Goal: Task Accomplishment & Management: Use online tool/utility

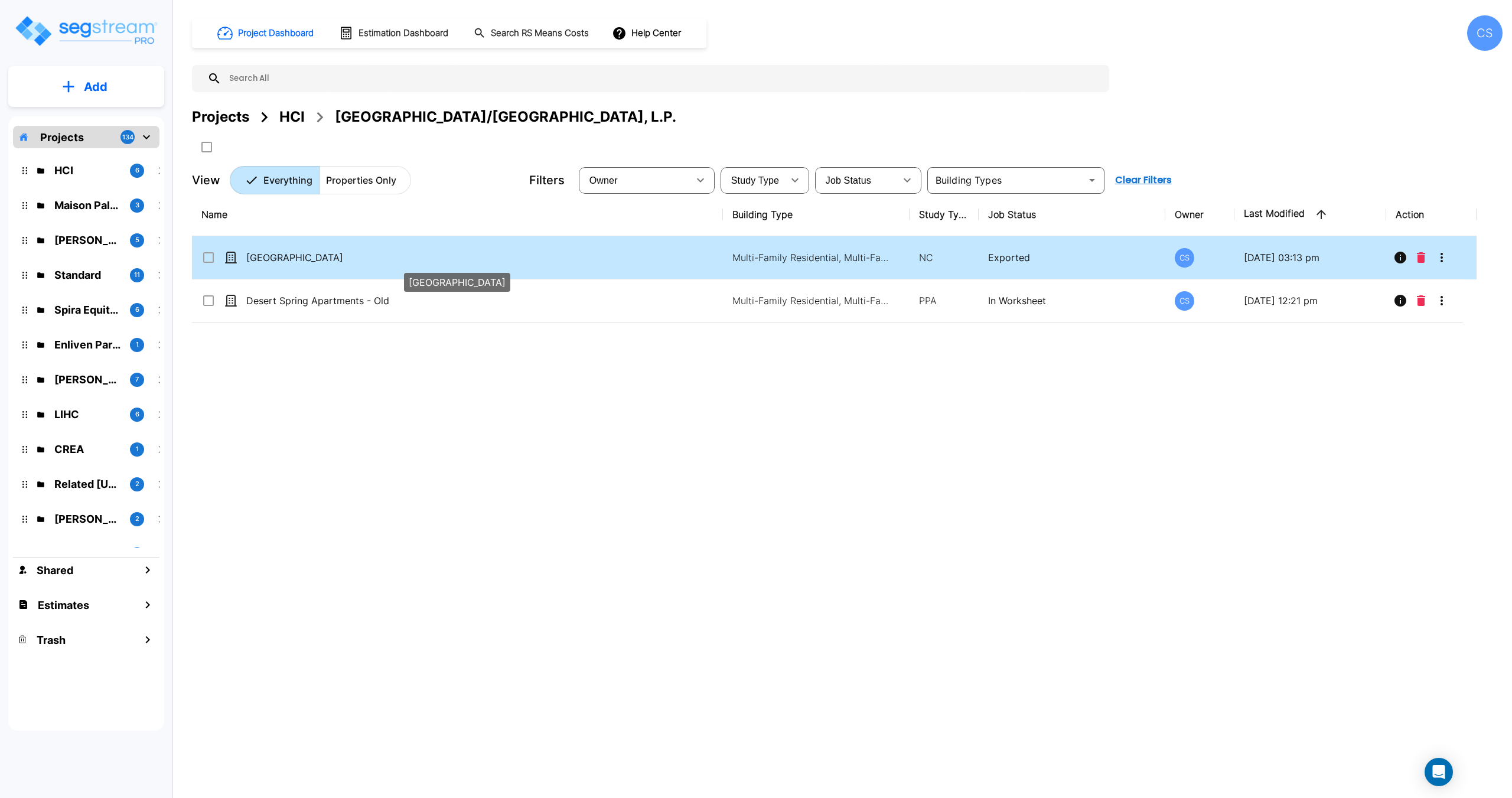
click at [293, 257] on p "[GEOGRAPHIC_DATA]" at bounding box center [443, 257] width 394 height 14
checkbox input "true"
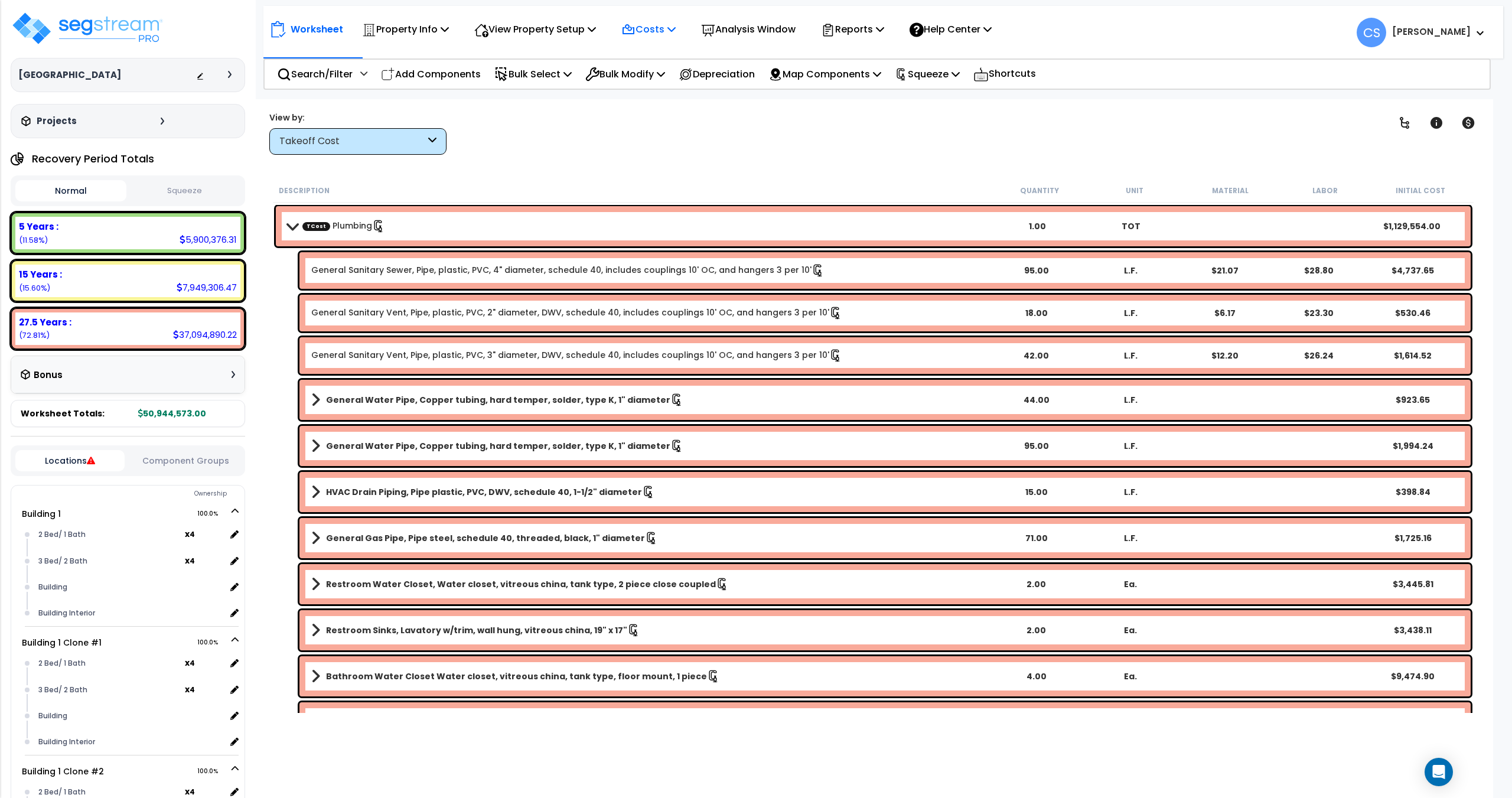
click at [676, 29] on icon at bounding box center [670, 29] width 8 height 10
click at [662, 76] on link "Direct Costs" at bounding box center [673, 81] width 117 height 24
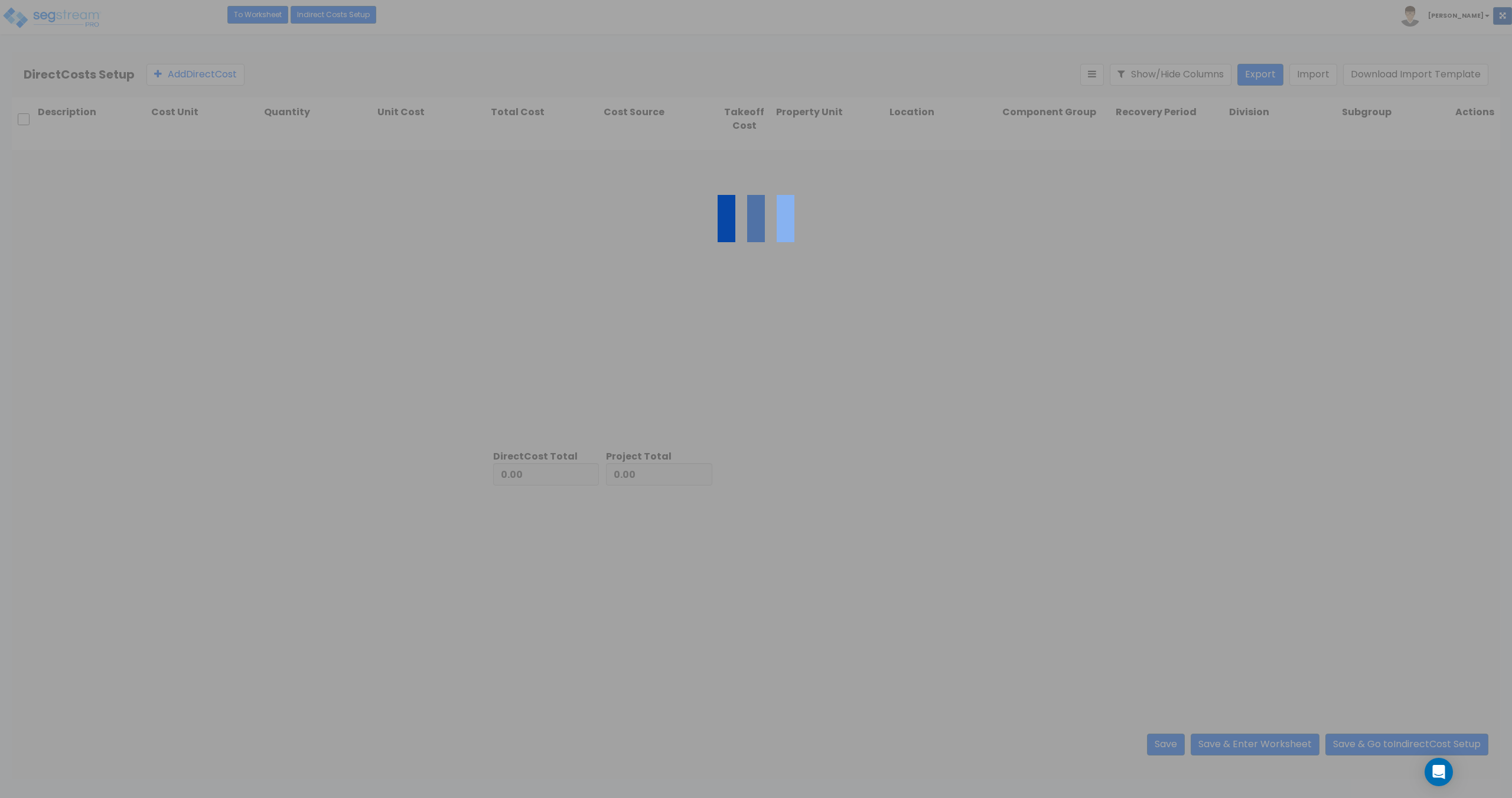
type input "23,219,629.00"
type input "27,724,944.00"
type input "50,944,573.00"
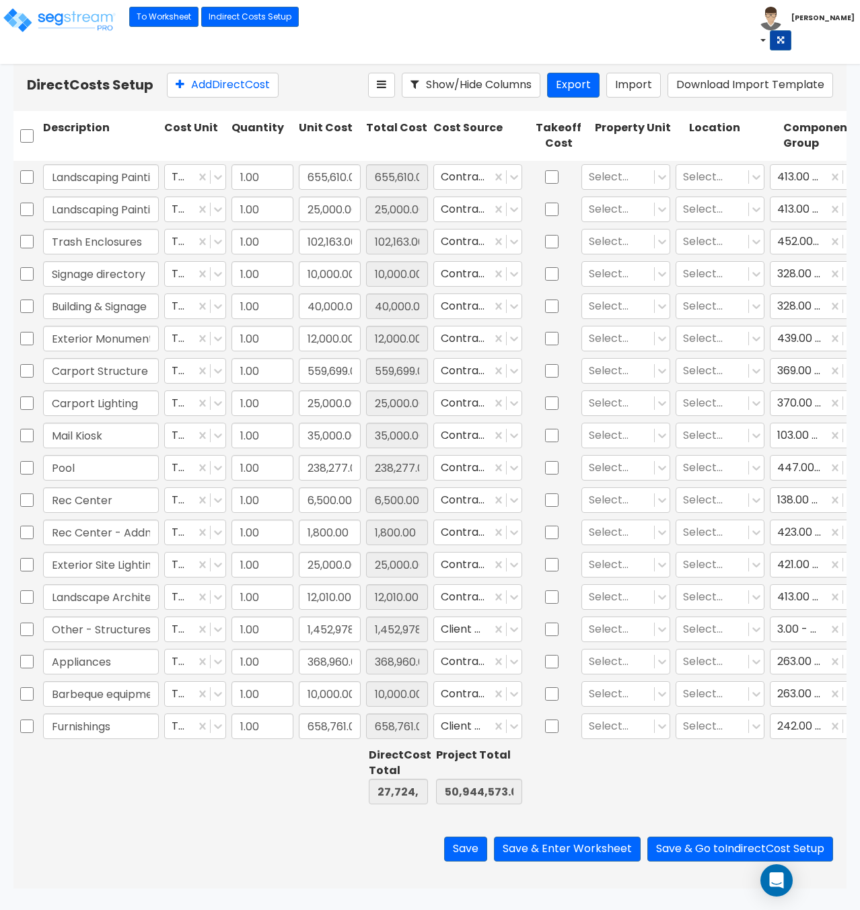
type input "1.00"
type input "1,452,978.00"
type input "1.00"
type input "368,960.00"
type input "1.00"
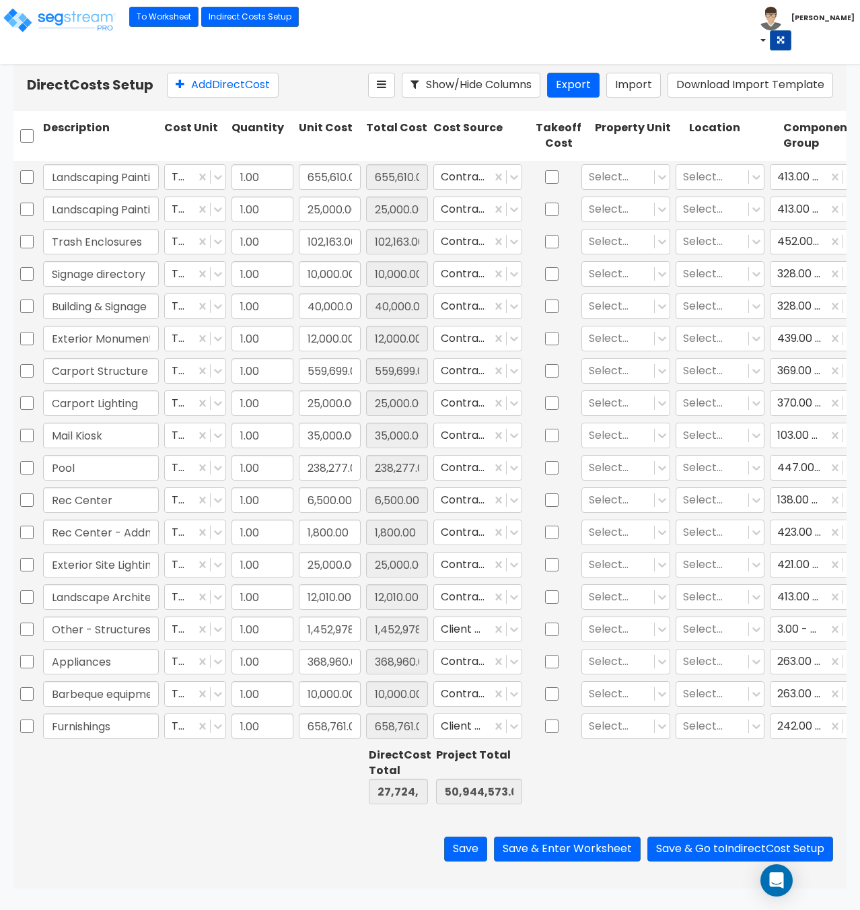
type input "10,000.00"
type input "1.00"
type input "658,761.00"
type input "1.00"
type input "76,536.00"
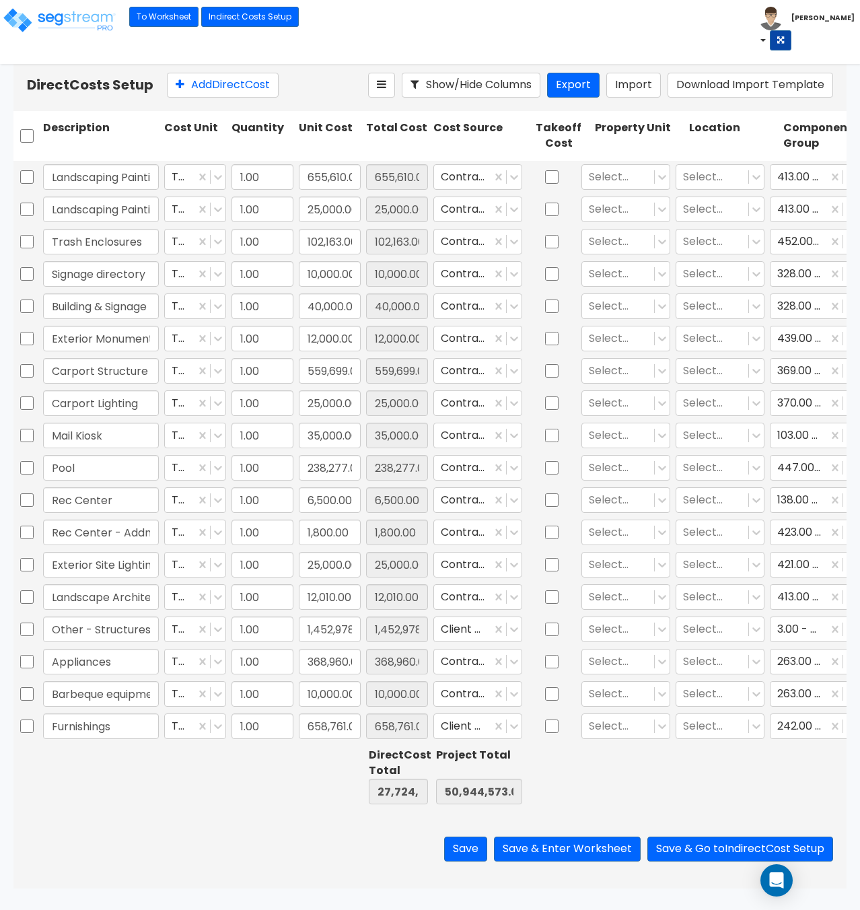
scroll to position [2866, 0]
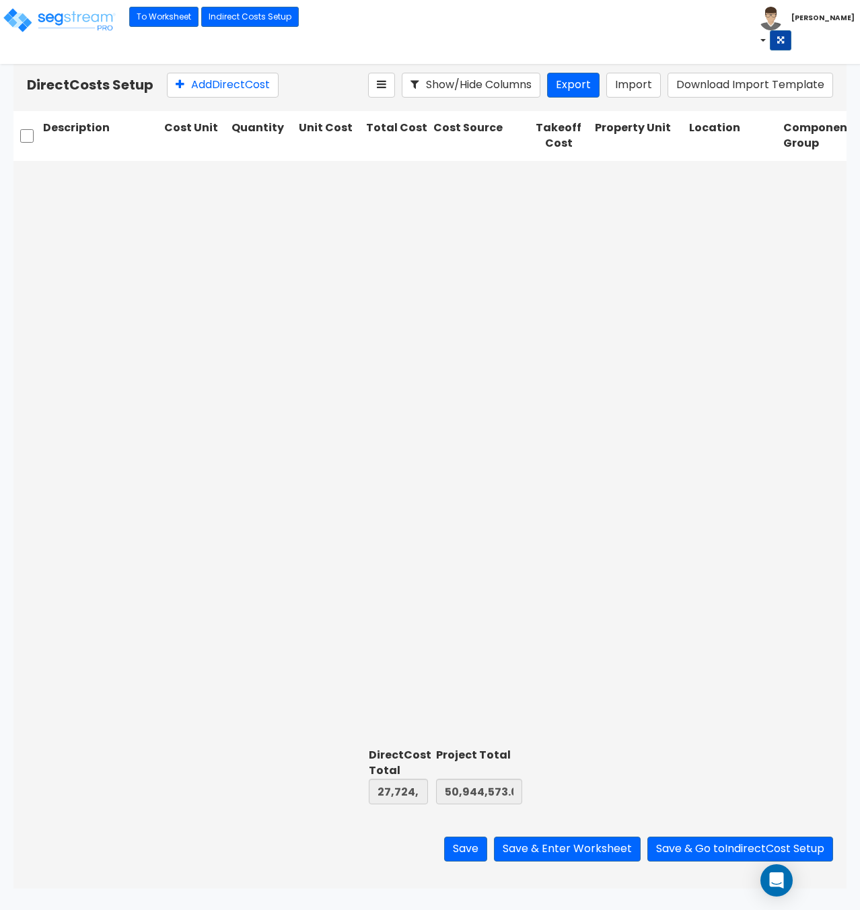
type input "1.00"
type input "1,601,346.00"
type input "1.00"
type input "108,800.00"
type input "1.00"
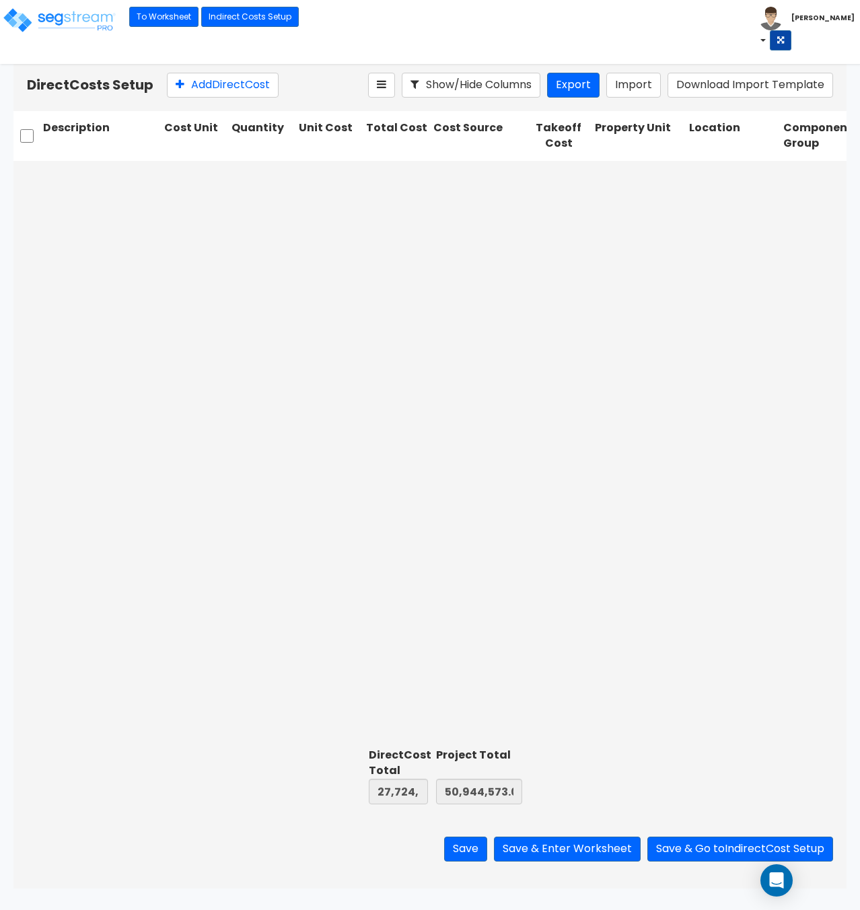
type input "24,762.00"
type input "1.00"
type input "41,491.00"
type input "1.00"
type input "349,835.00"
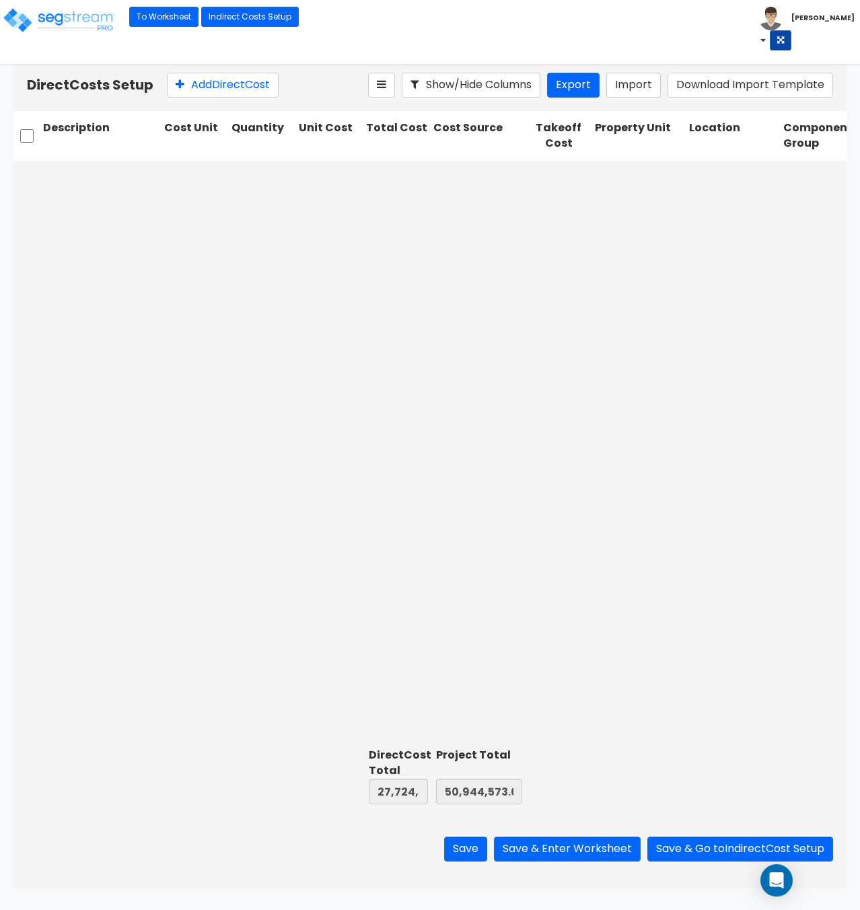
type input "1.00"
type input "208,290.00"
type input "1.00"
type input "56,885.00"
type input "1.00"
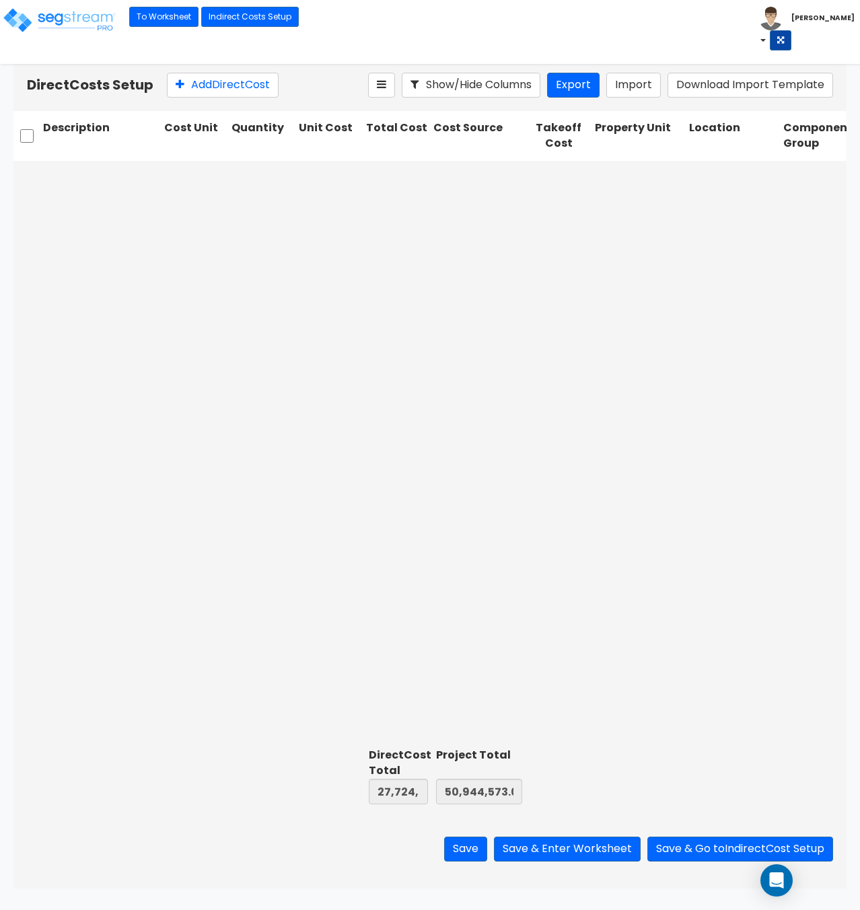
type input "782,573.00"
type input "1.00"
type input "419,941.00"
type input "1.00"
type input "194,652.00"
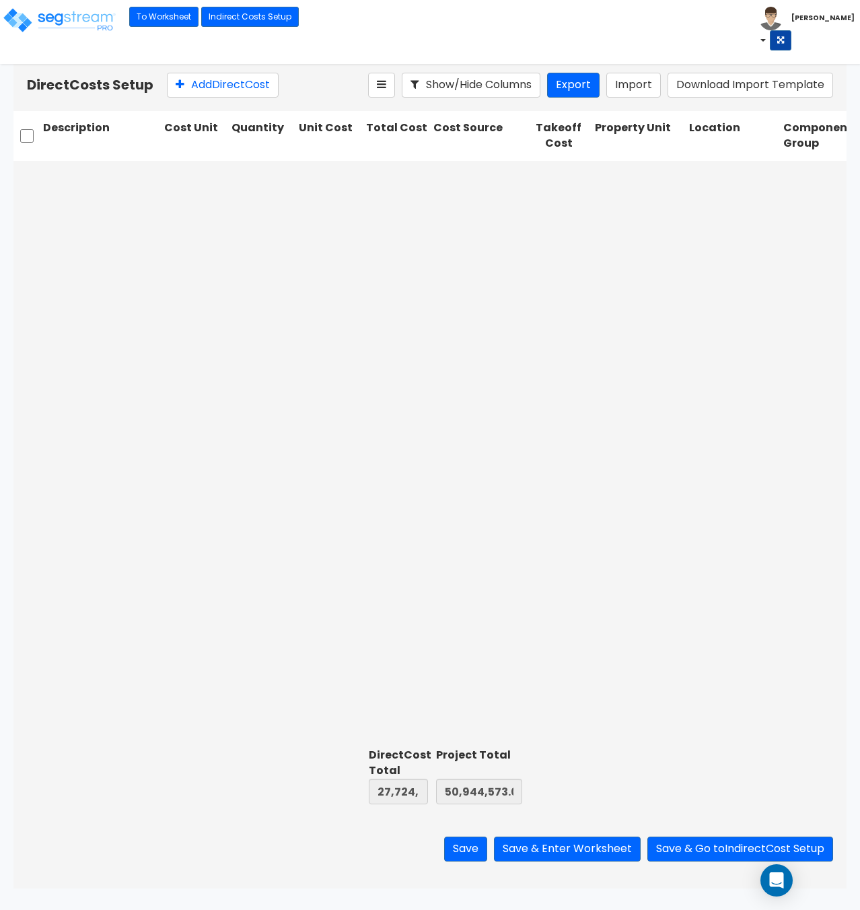
type input "1.00"
type input "1,851,668.00"
type input "1.00"
type input "4,000.00"
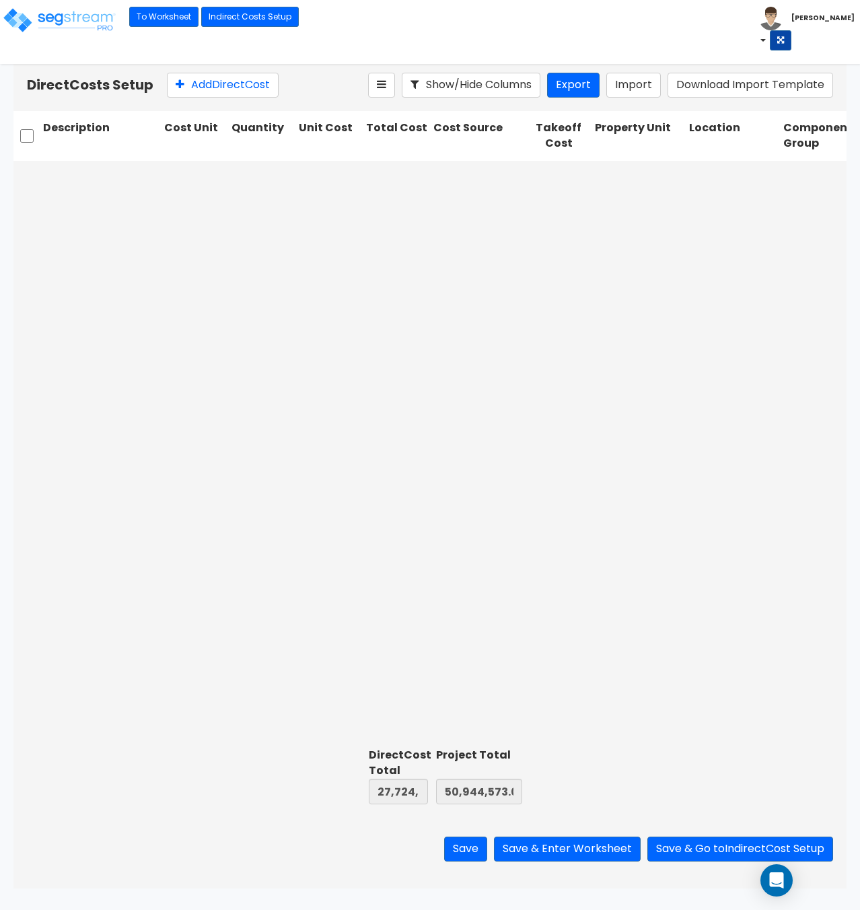
type input "1.00"
type input "655,610.00"
type input "1.00"
type input "25,000.00"
type input "1.00"
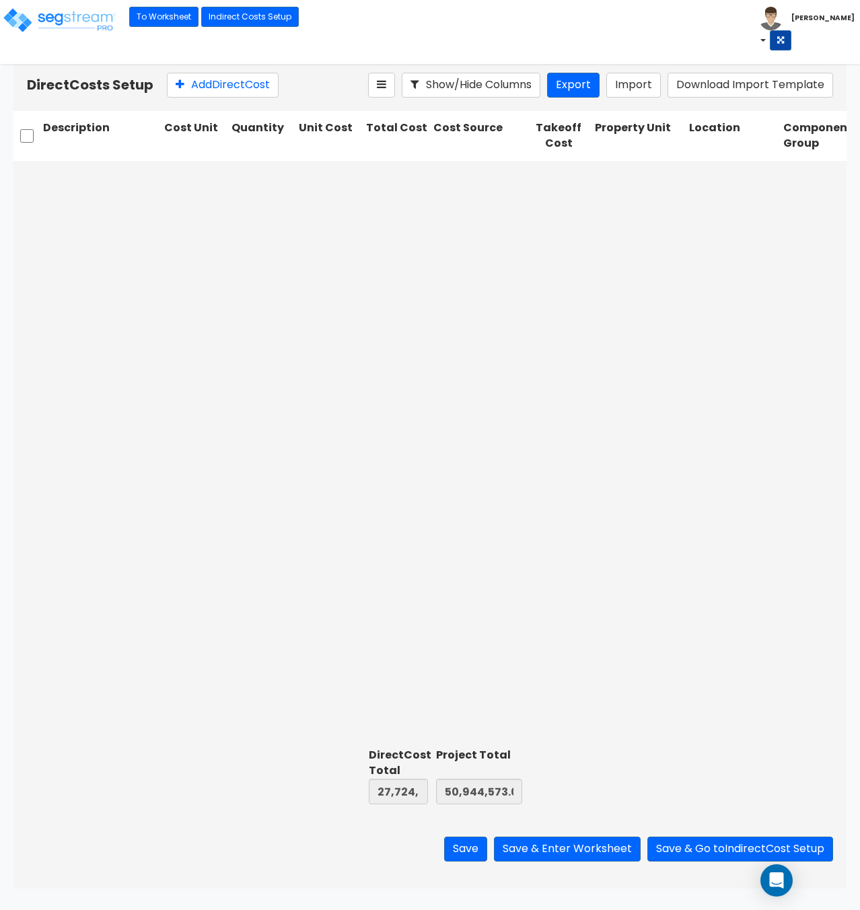
type input "102,163.00"
type input "1.00"
type input "10,000.00"
type input "1.00"
type input "40,000.00"
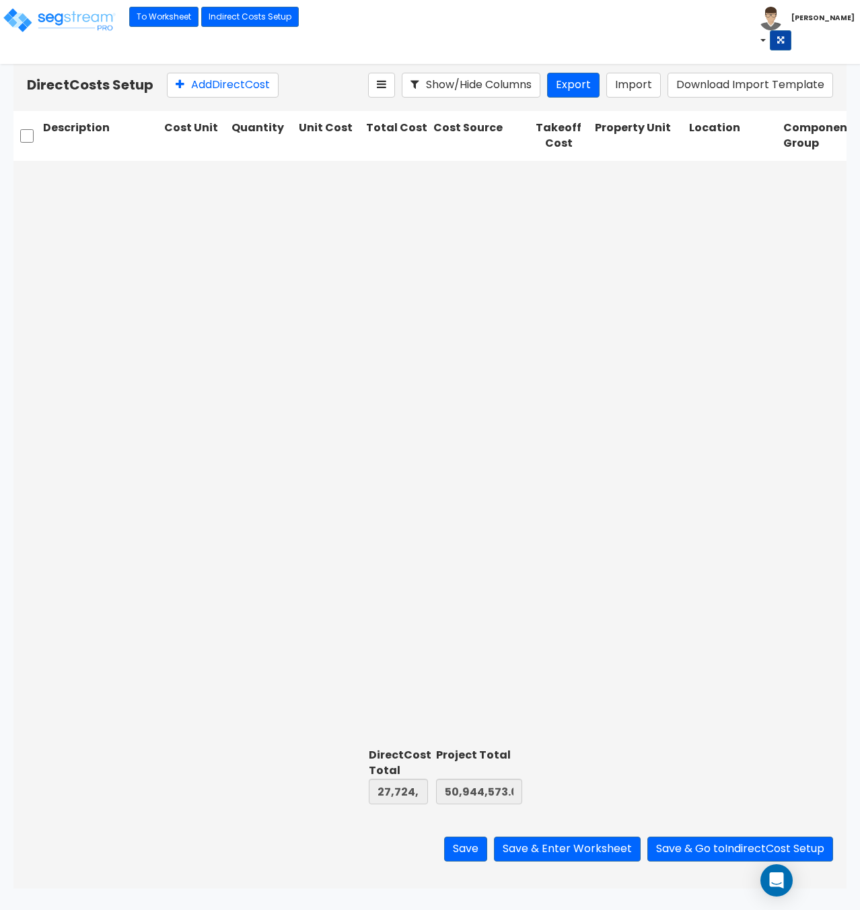
type input "1.00"
type input "12,000.00"
type input "1.00"
type input "559,699.00"
type input "1.00"
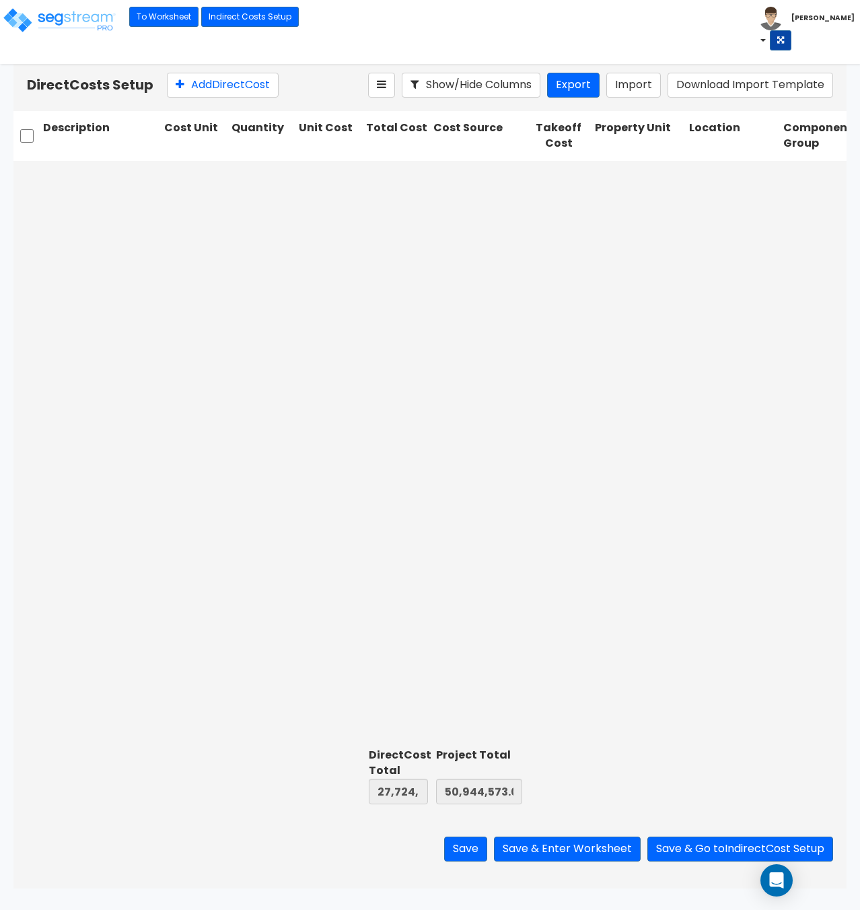
type input "25,000.00"
type input "1.00"
type input "35,000.00"
type input "1.00"
type input "238,277.00"
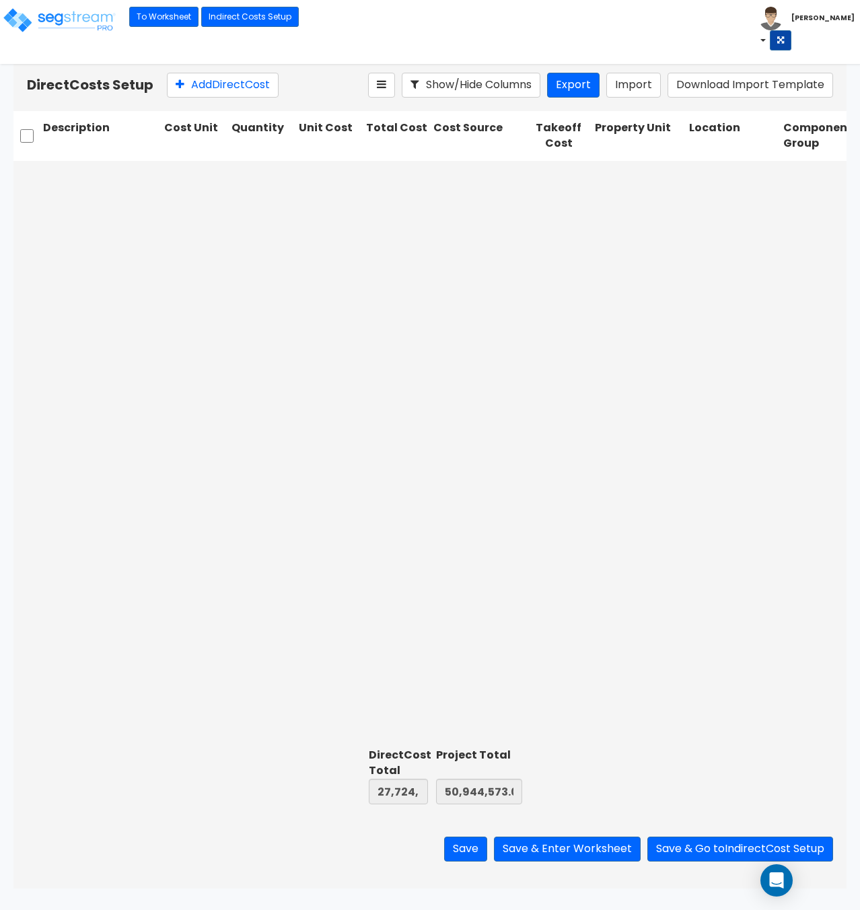
type input "1.00"
type input "6,500.00"
type input "1.00"
type input "1,800.00"
type input "1.00"
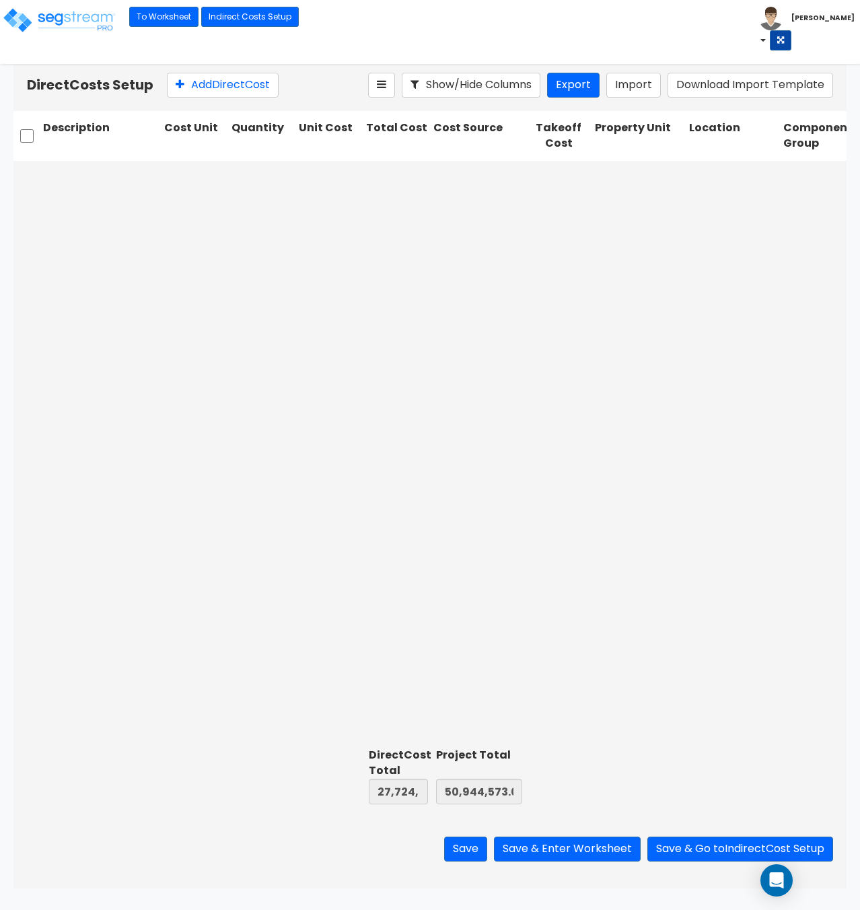
type input "25,000.00"
type input "1.00"
type input "12,010.00"
type input "1.00"
type input "1,452,978.00"
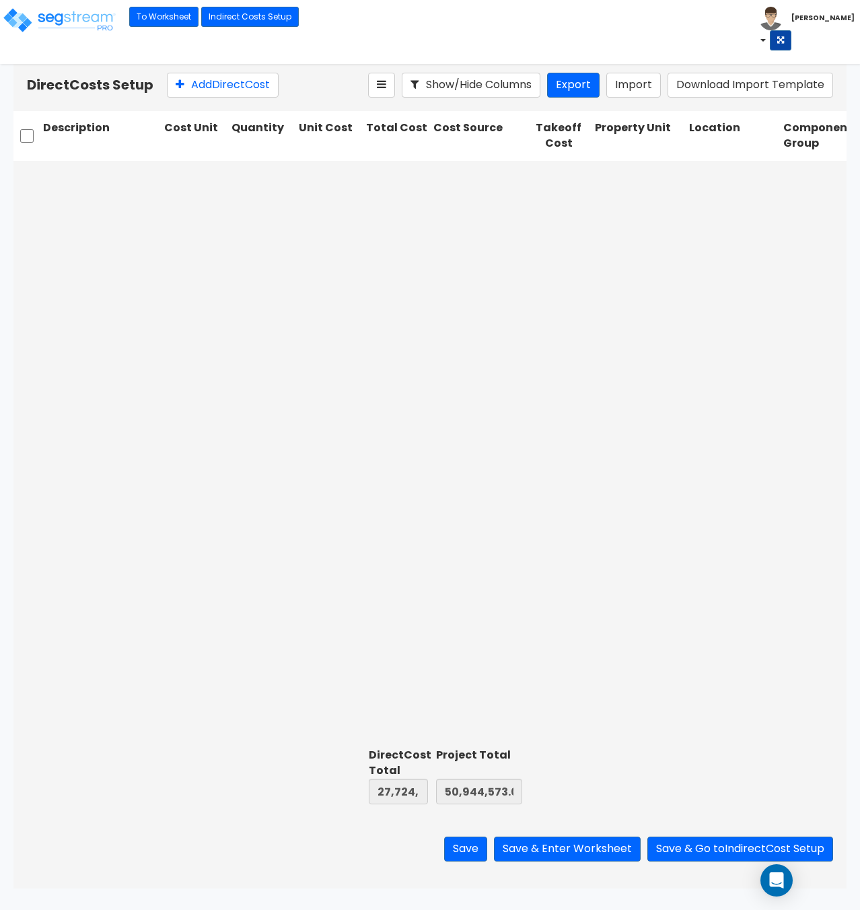
type input "1.00"
type input "368,960.00"
type input "1.00"
type input "10,000.00"
type input "1.00"
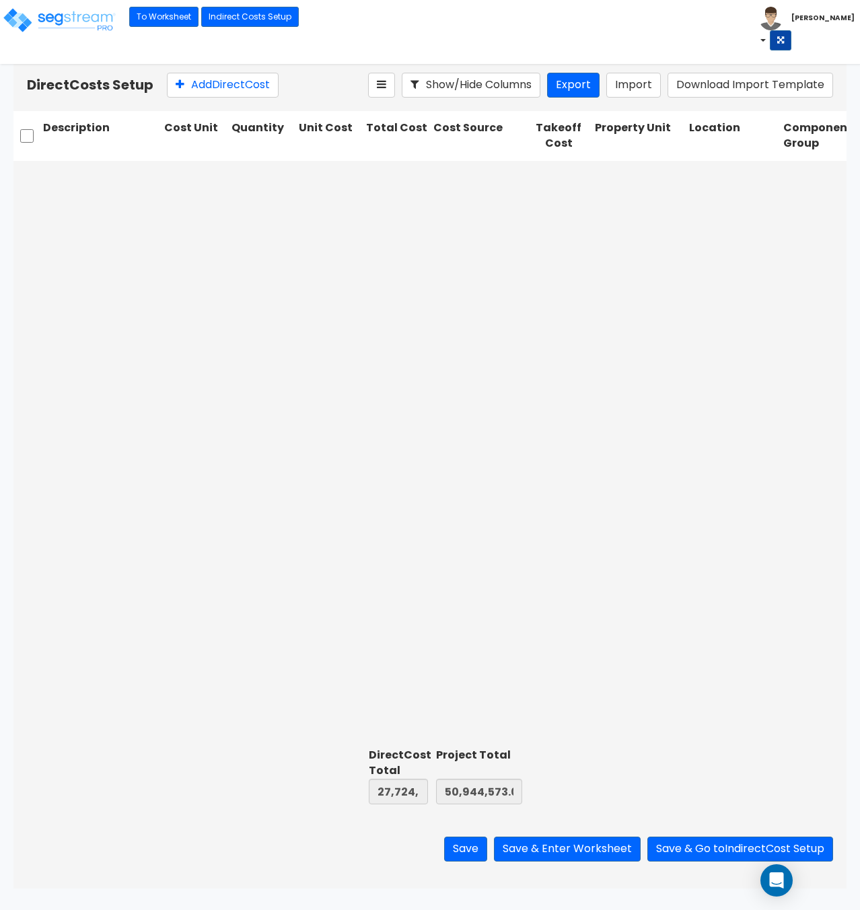
type input "658,761.00"
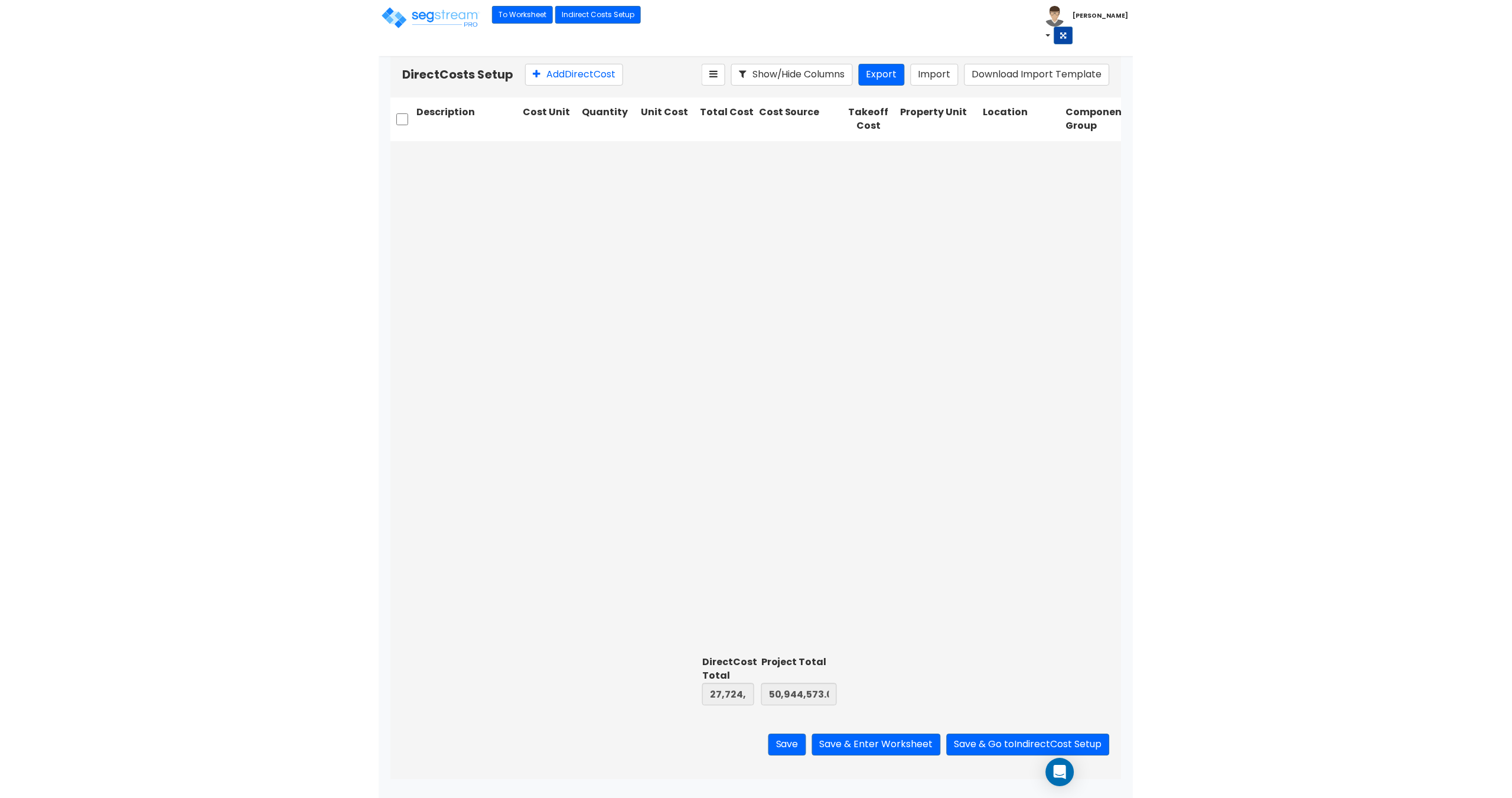
scroll to position [4460, 0]
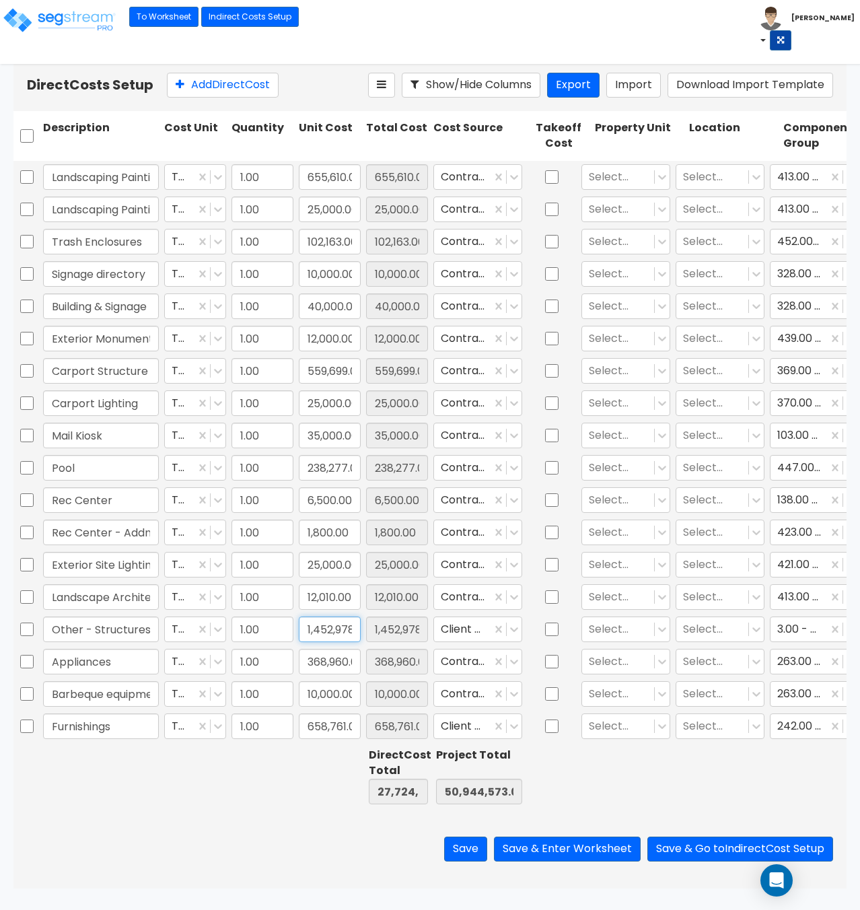
click at [314, 621] on input "1,452,978.00" at bounding box center [330, 629] width 62 height 26
type input "1,382,157"
type input "27,654,123.00"
type input "50,873,752.00"
type input "1,382,157.00"
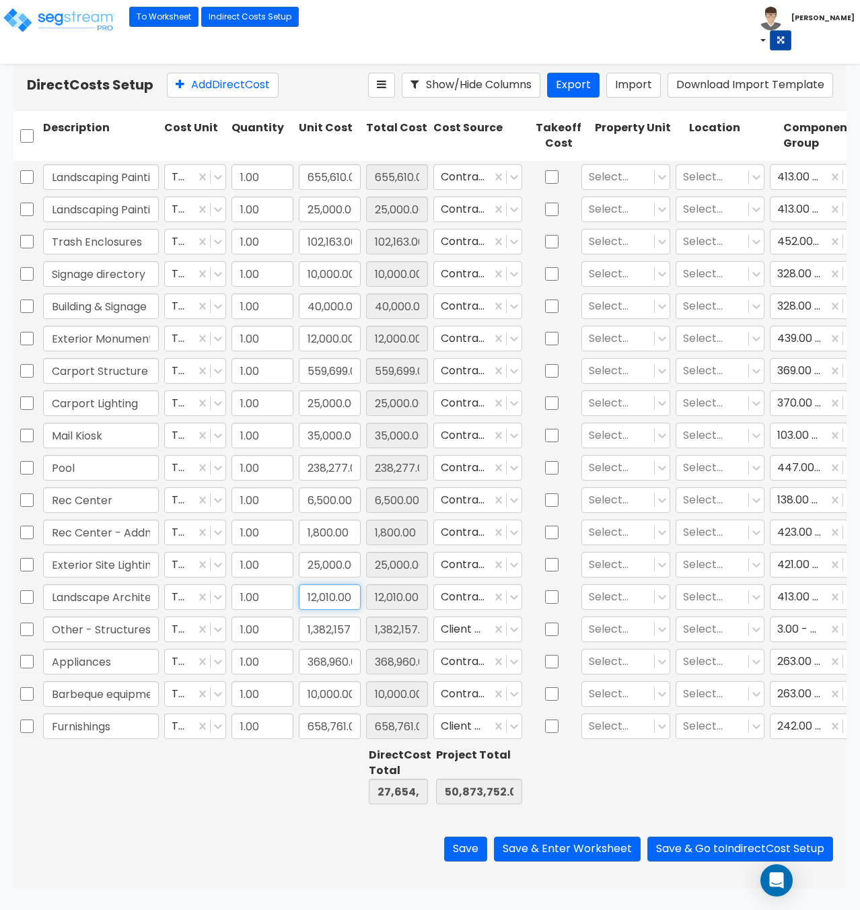
click at [332, 585] on input "12,010.00" at bounding box center [330, 597] width 62 height 26
click at [589, 850] on button "Save & Enter Worksheet" at bounding box center [567, 848] width 147 height 25
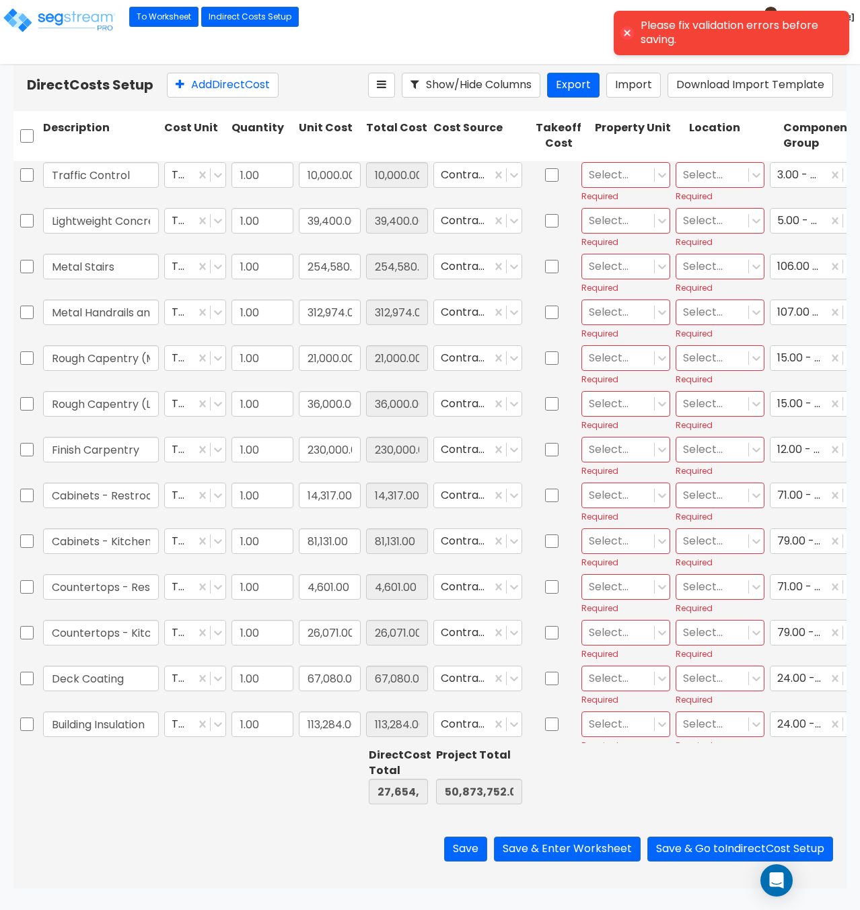
click at [616, 182] on div at bounding box center [618, 175] width 59 height 18
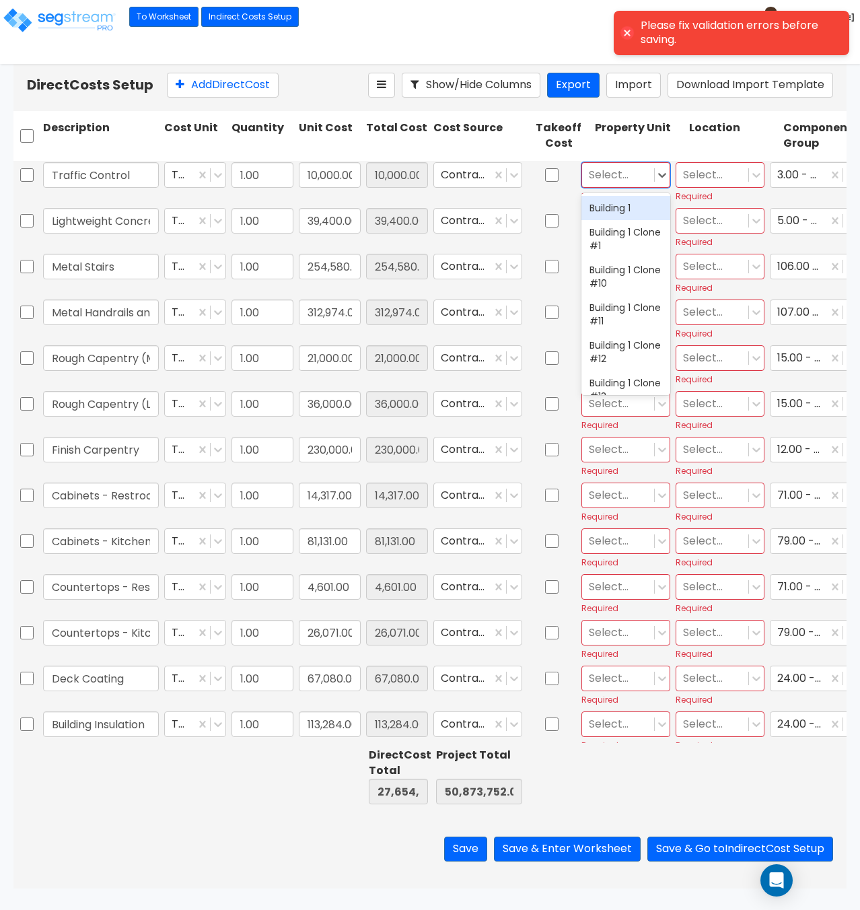
click at [624, 179] on div at bounding box center [618, 175] width 59 height 18
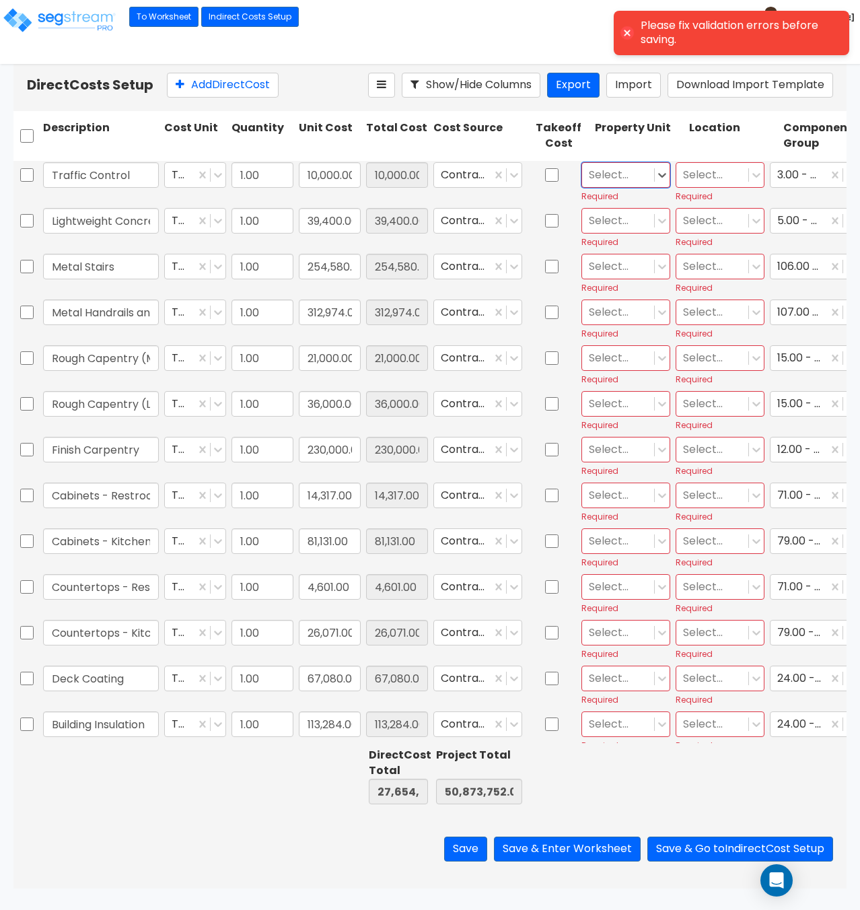
click at [624, 179] on div at bounding box center [618, 175] width 59 height 18
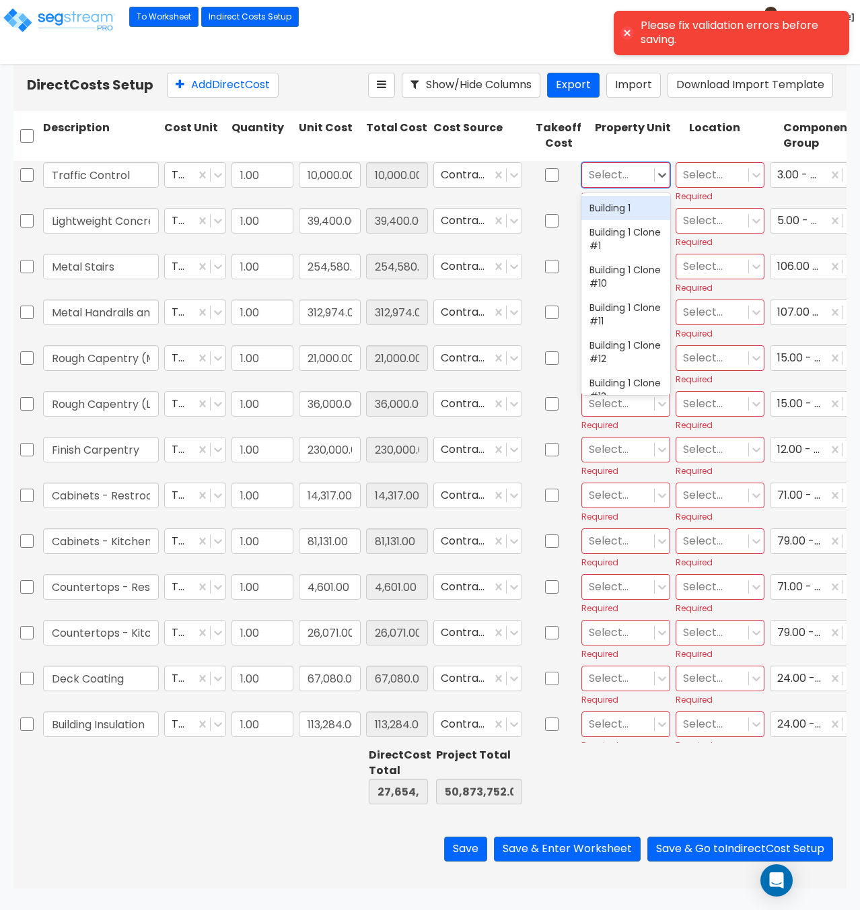
click at [624, 179] on div at bounding box center [618, 175] width 59 height 18
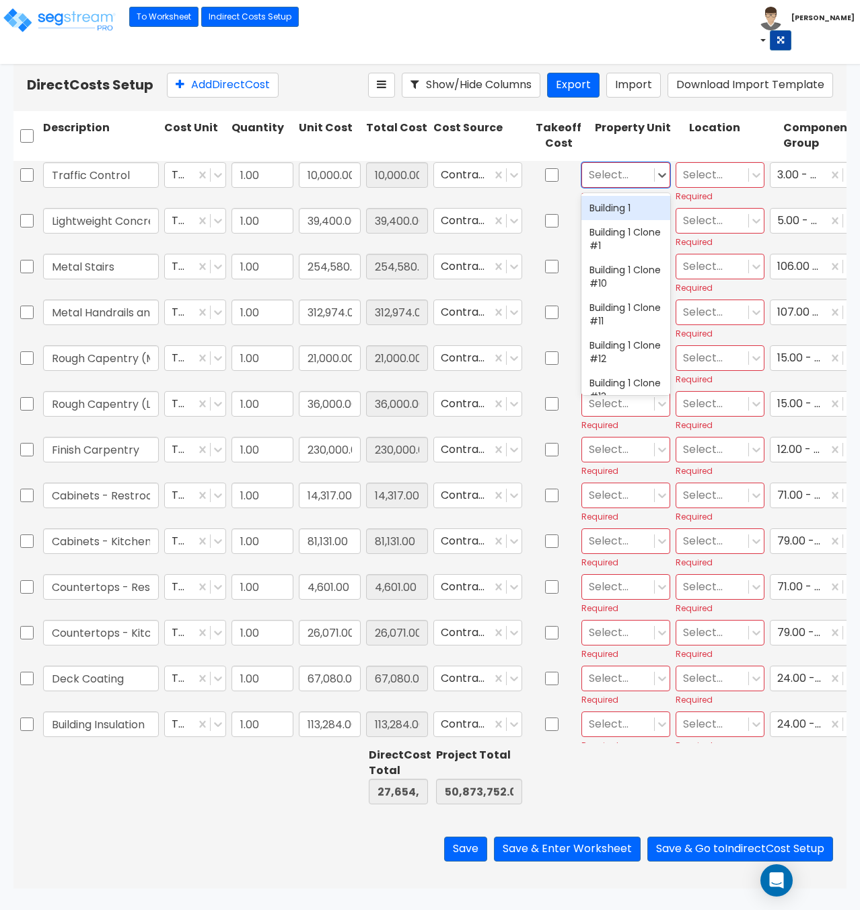
click at [624, 179] on div at bounding box center [618, 175] width 59 height 18
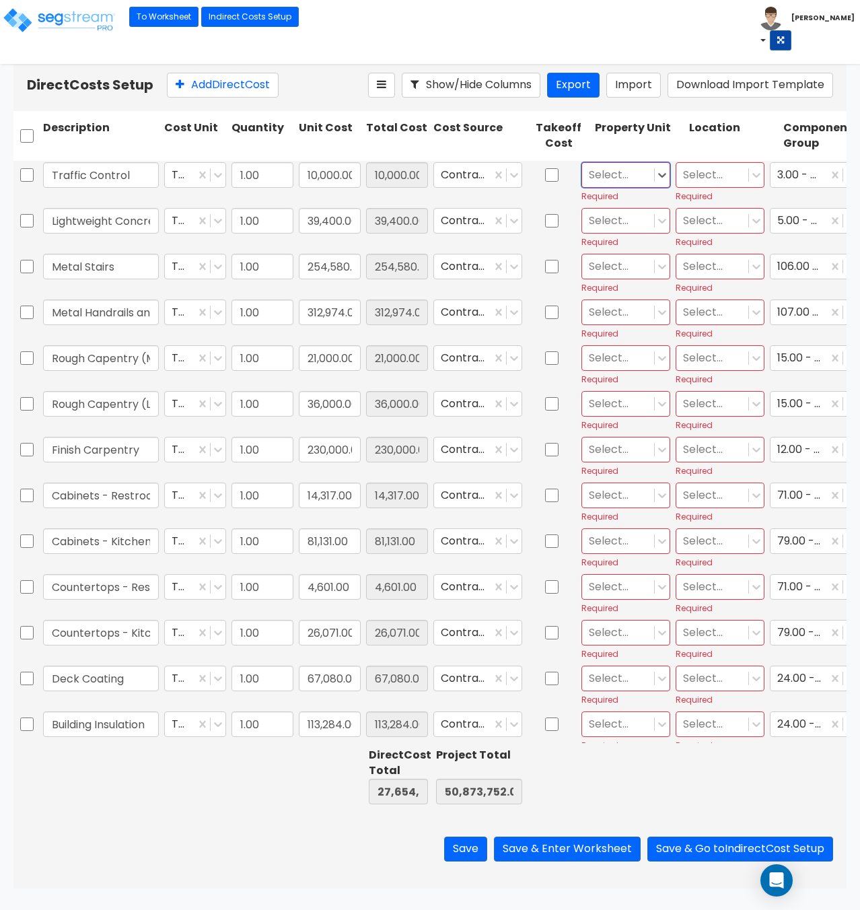
click at [624, 179] on div at bounding box center [618, 175] width 59 height 18
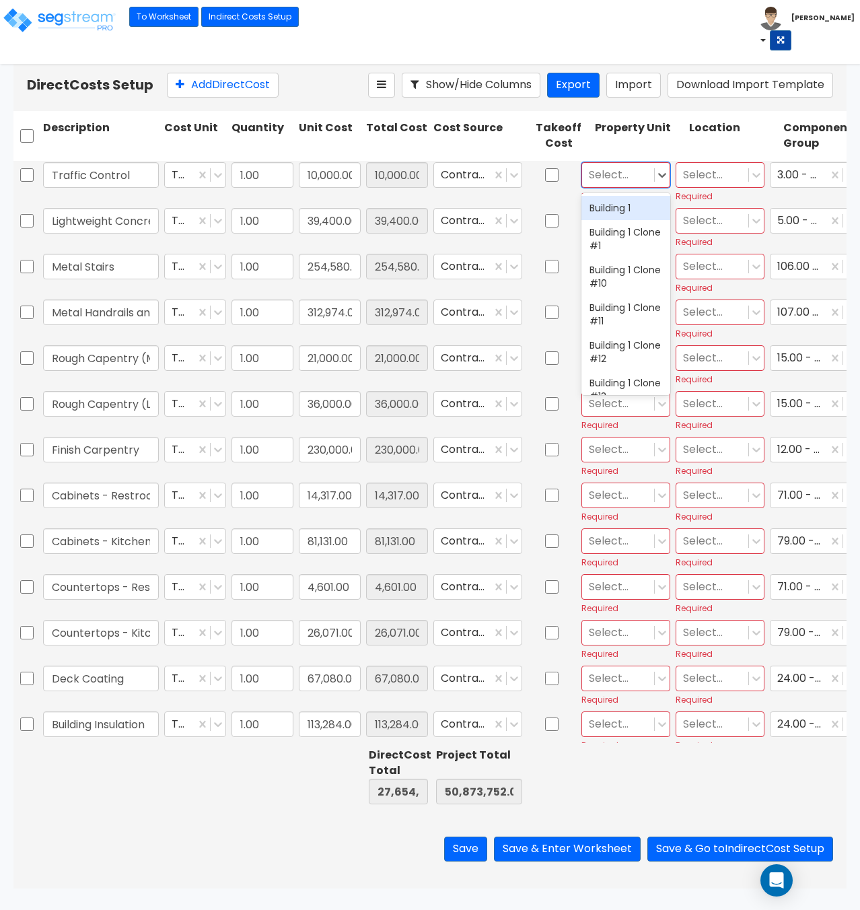
click at [624, 179] on div at bounding box center [618, 175] width 59 height 18
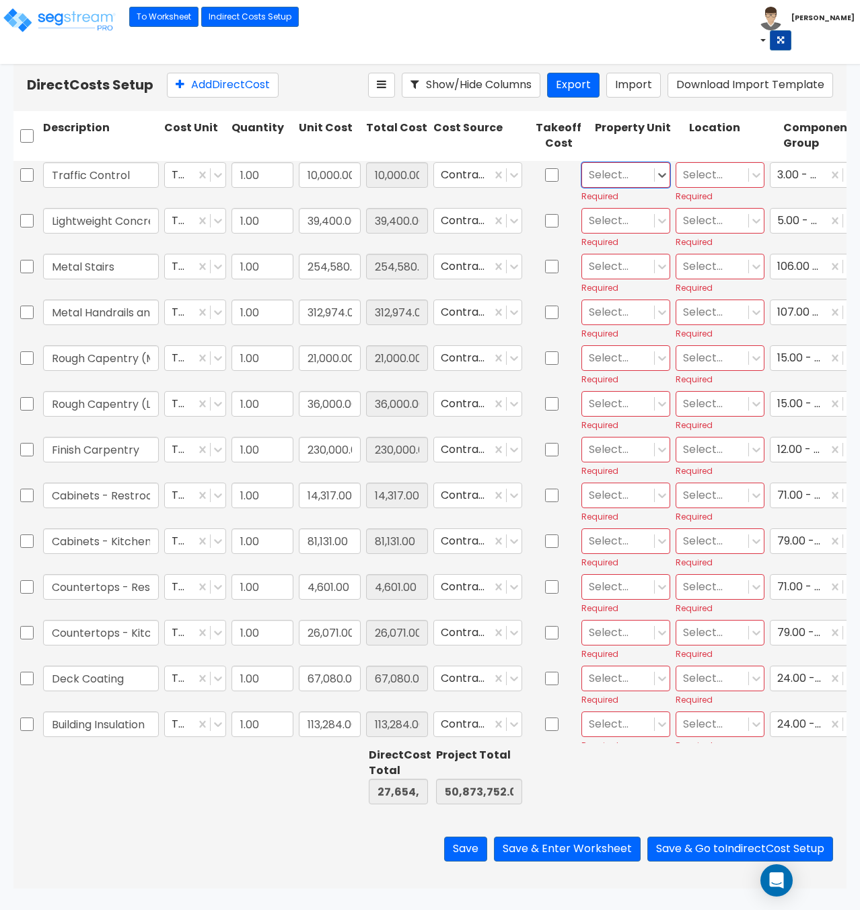
click at [624, 179] on div at bounding box center [618, 175] width 59 height 18
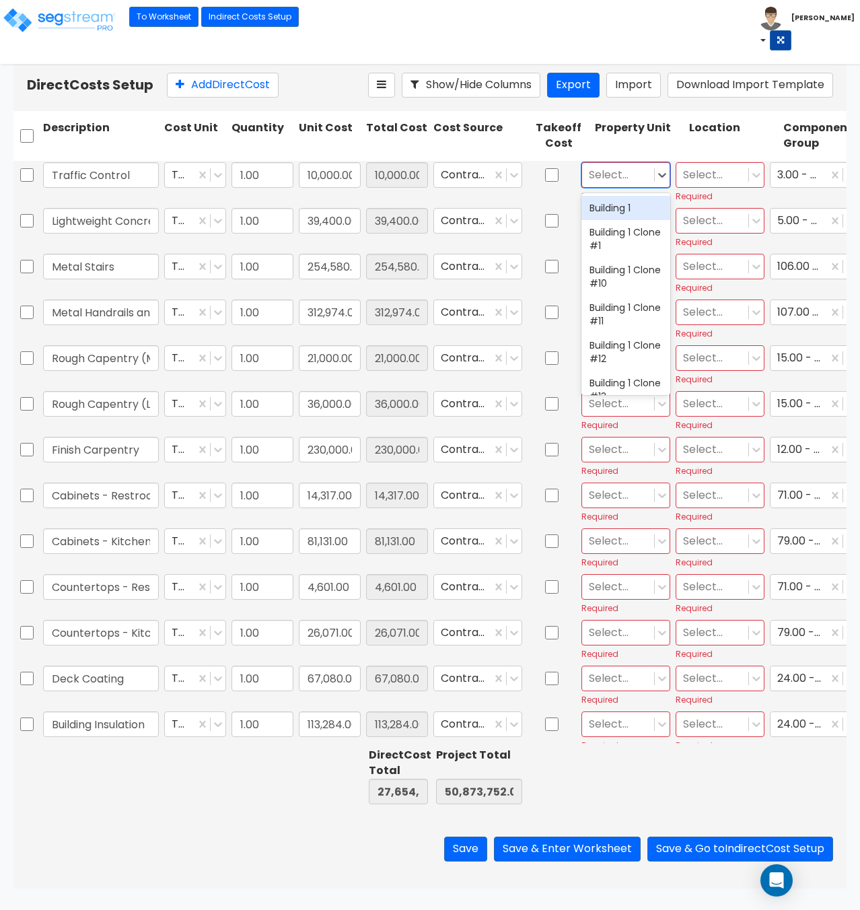
click at [624, 179] on div at bounding box center [618, 175] width 59 height 18
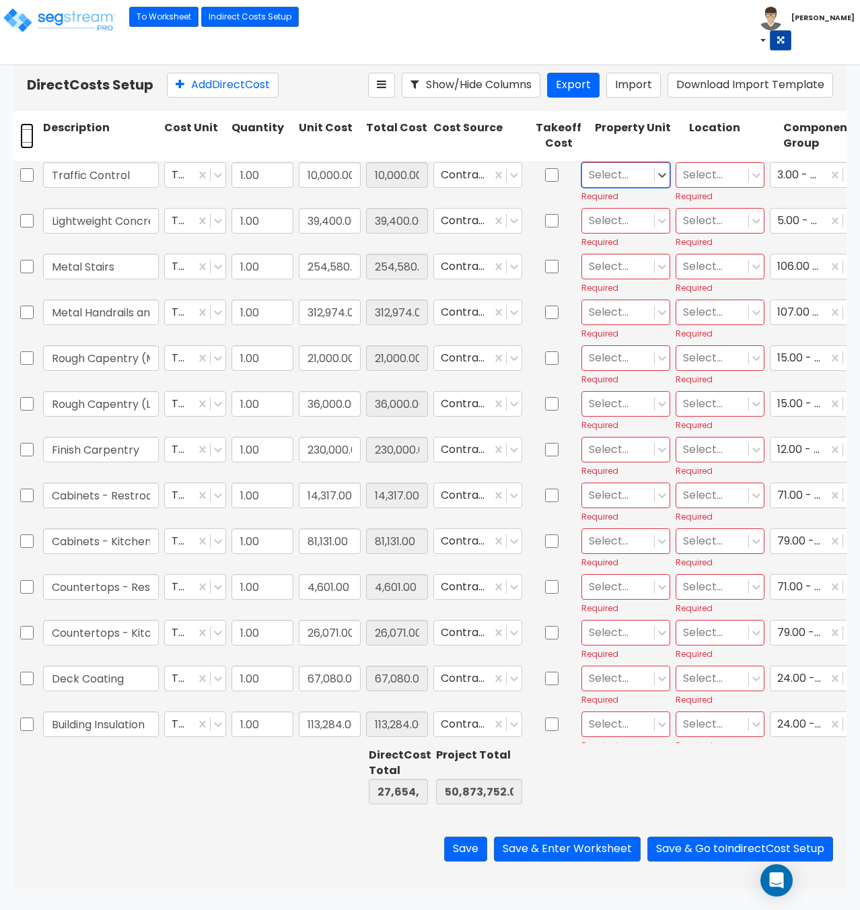
click at [25, 131] on input "checkbox" at bounding box center [26, 136] width 13 height 26
checkbox input "true"
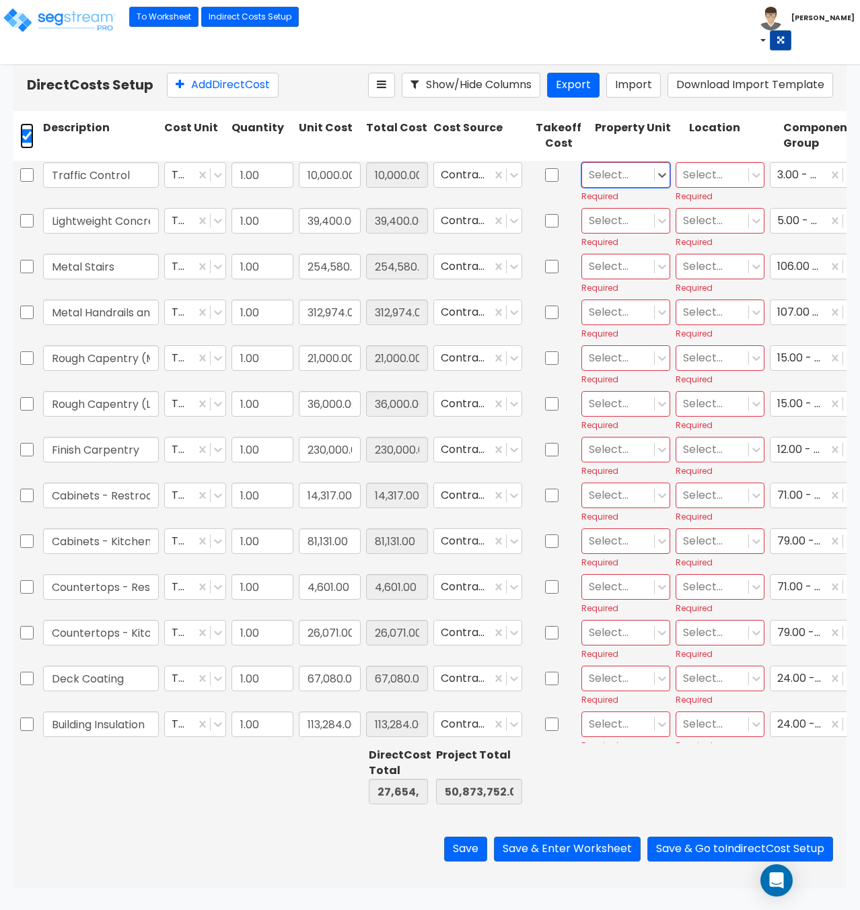
checkbox input "true"
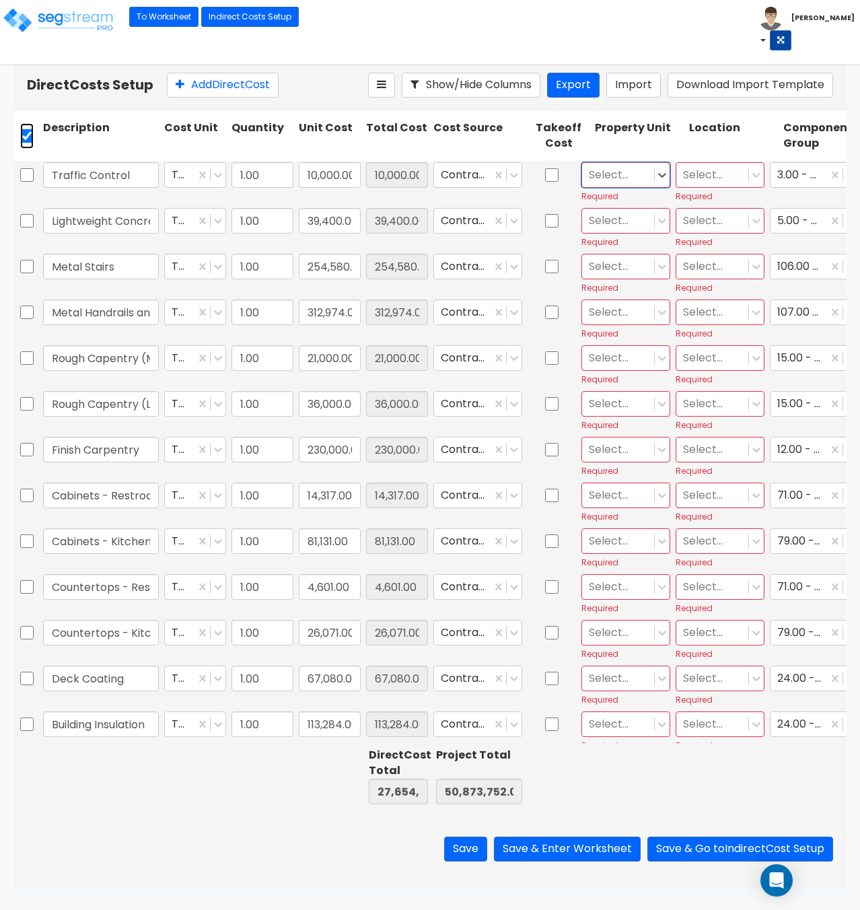
checkbox input "true"
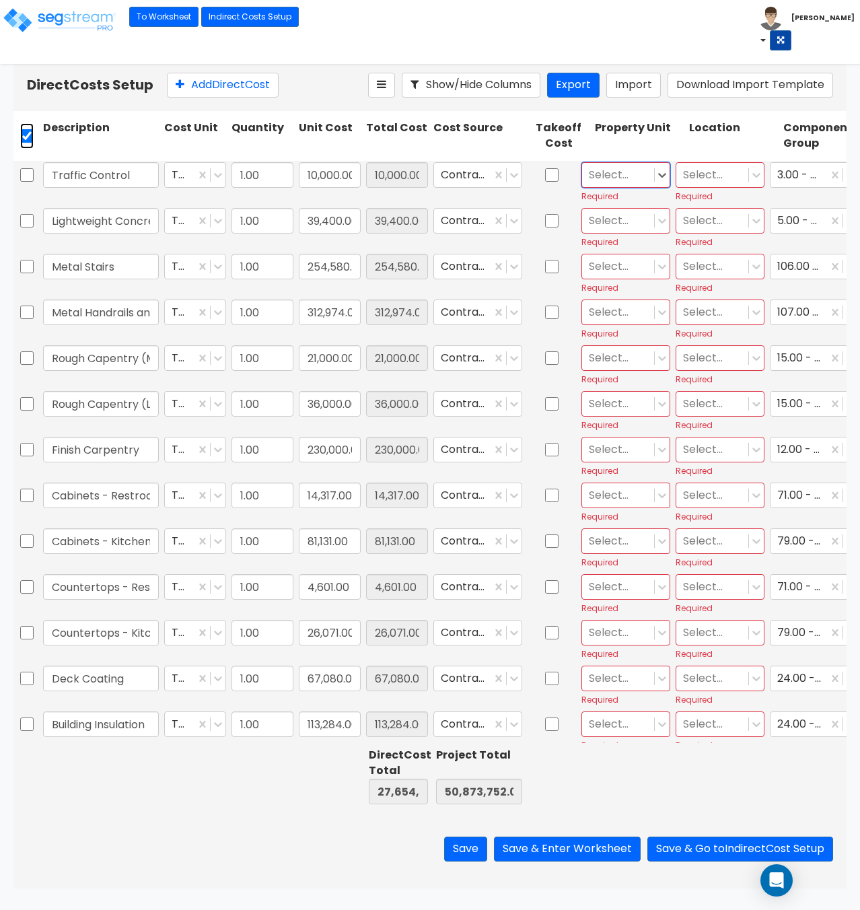
checkbox input "true"
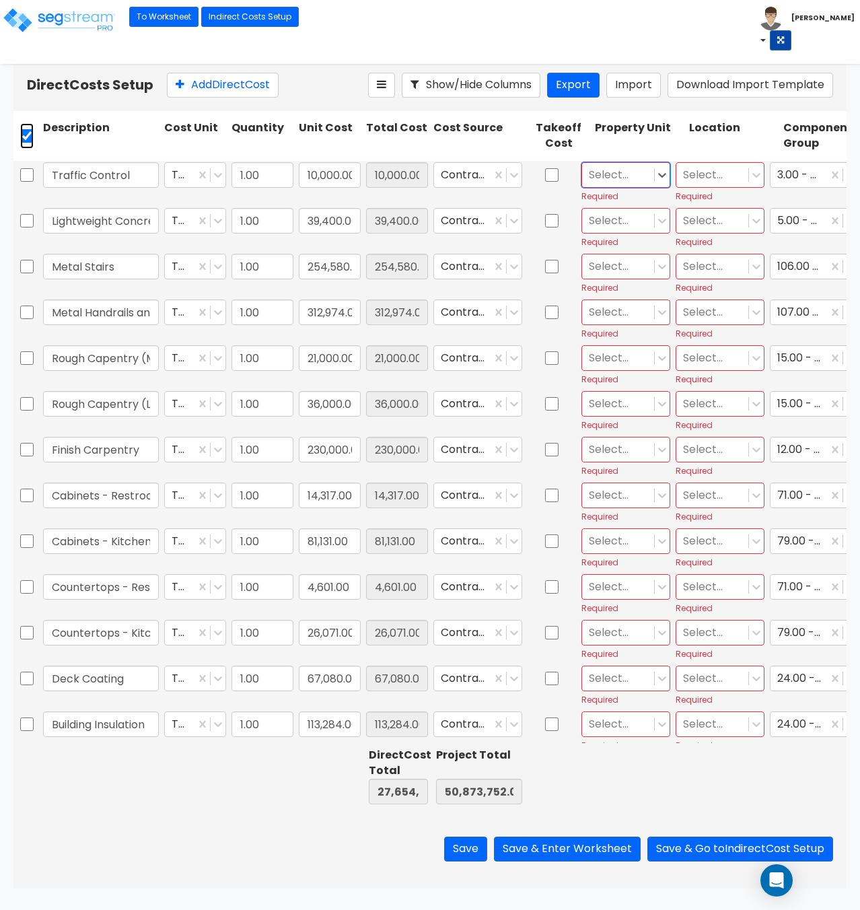
checkbox input "true"
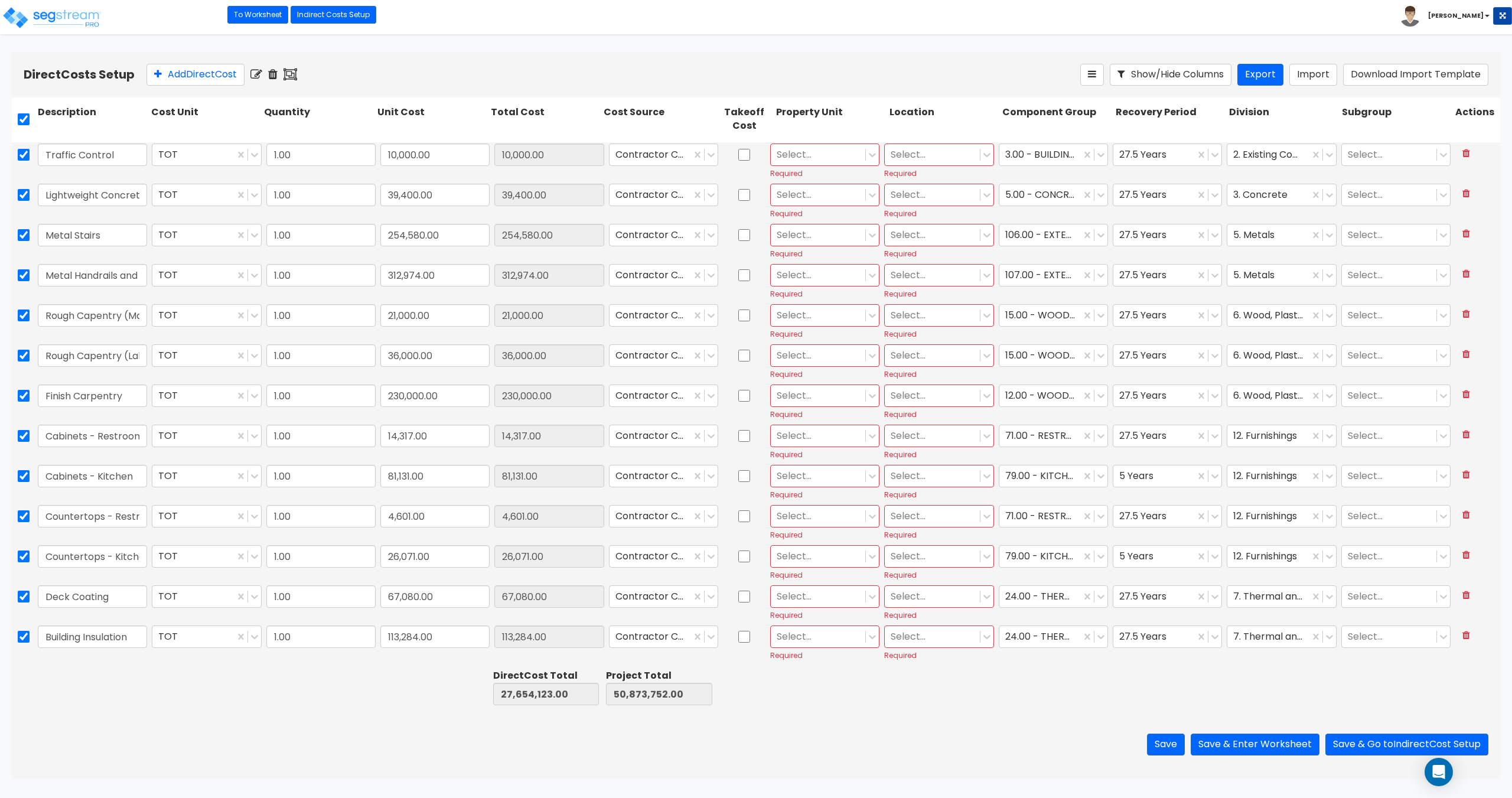
click at [259, 74] on icon at bounding box center [255, 74] width 11 height 11
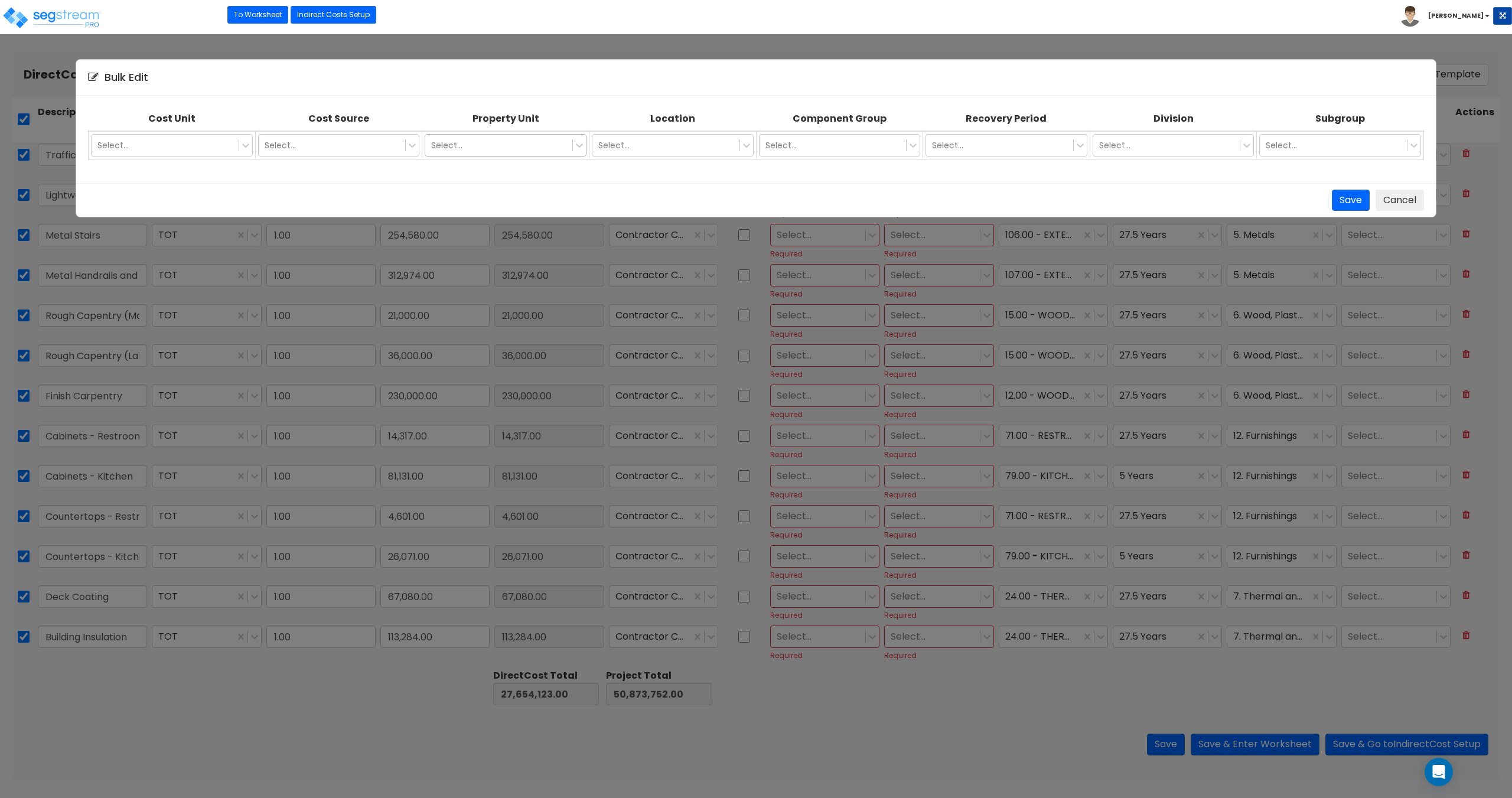
click at [520, 147] on div at bounding box center [498, 145] width 135 height 14
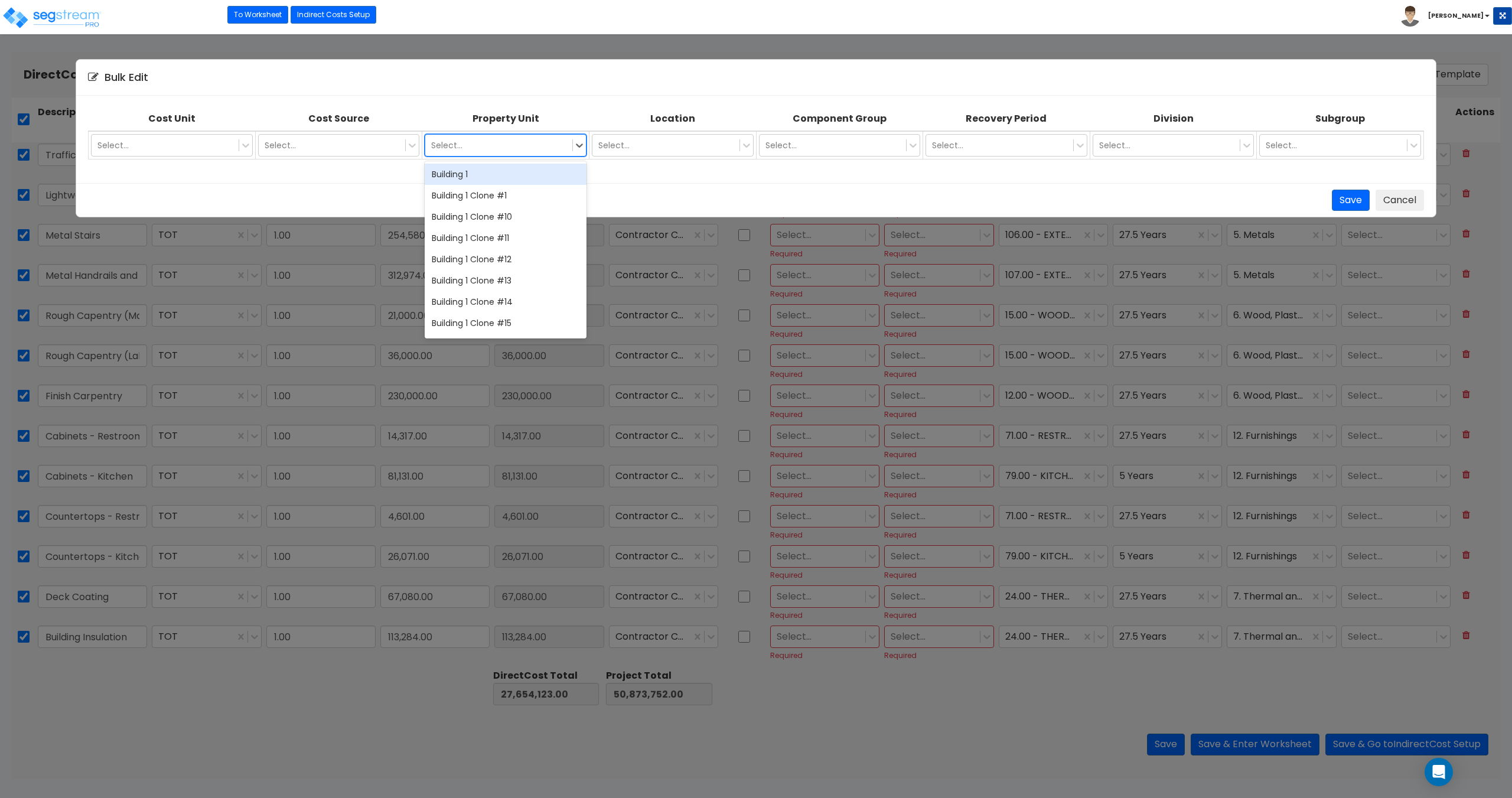
click at [513, 174] on div "Building 1" at bounding box center [505, 174] width 161 height 21
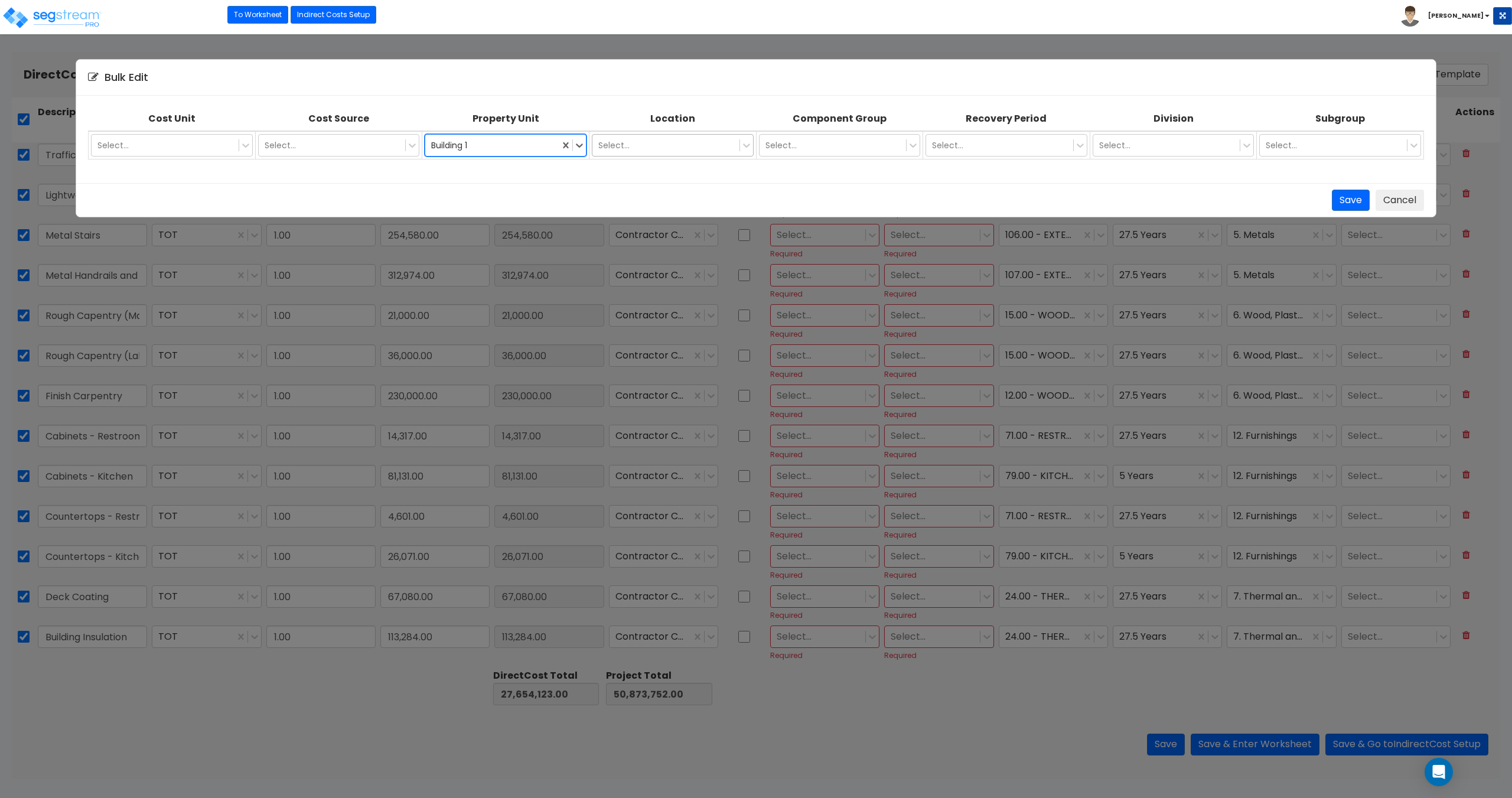
click at [660, 143] on div at bounding box center [666, 145] width 135 height 14
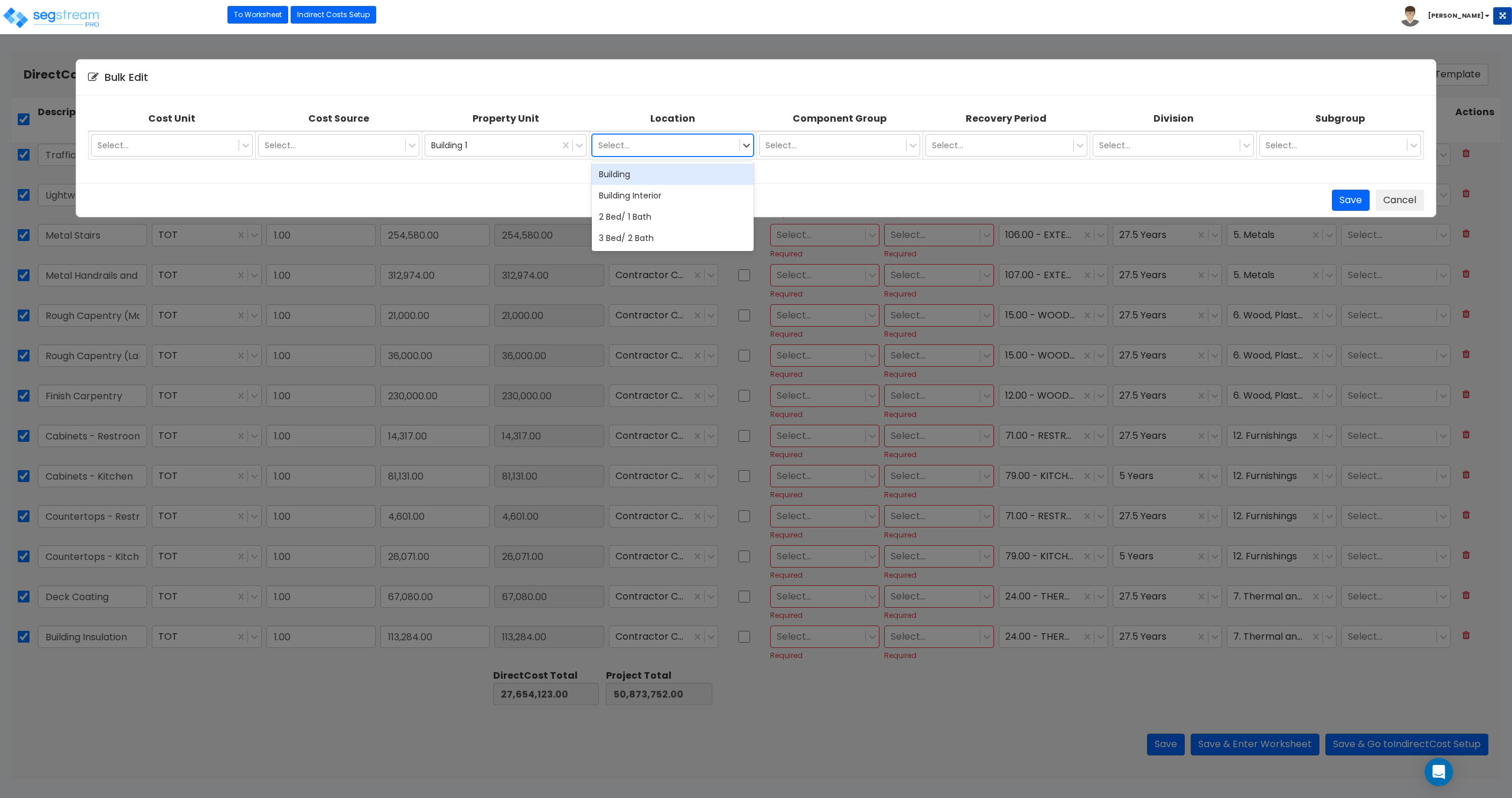
click at [641, 178] on div "Building" at bounding box center [672, 174] width 161 height 21
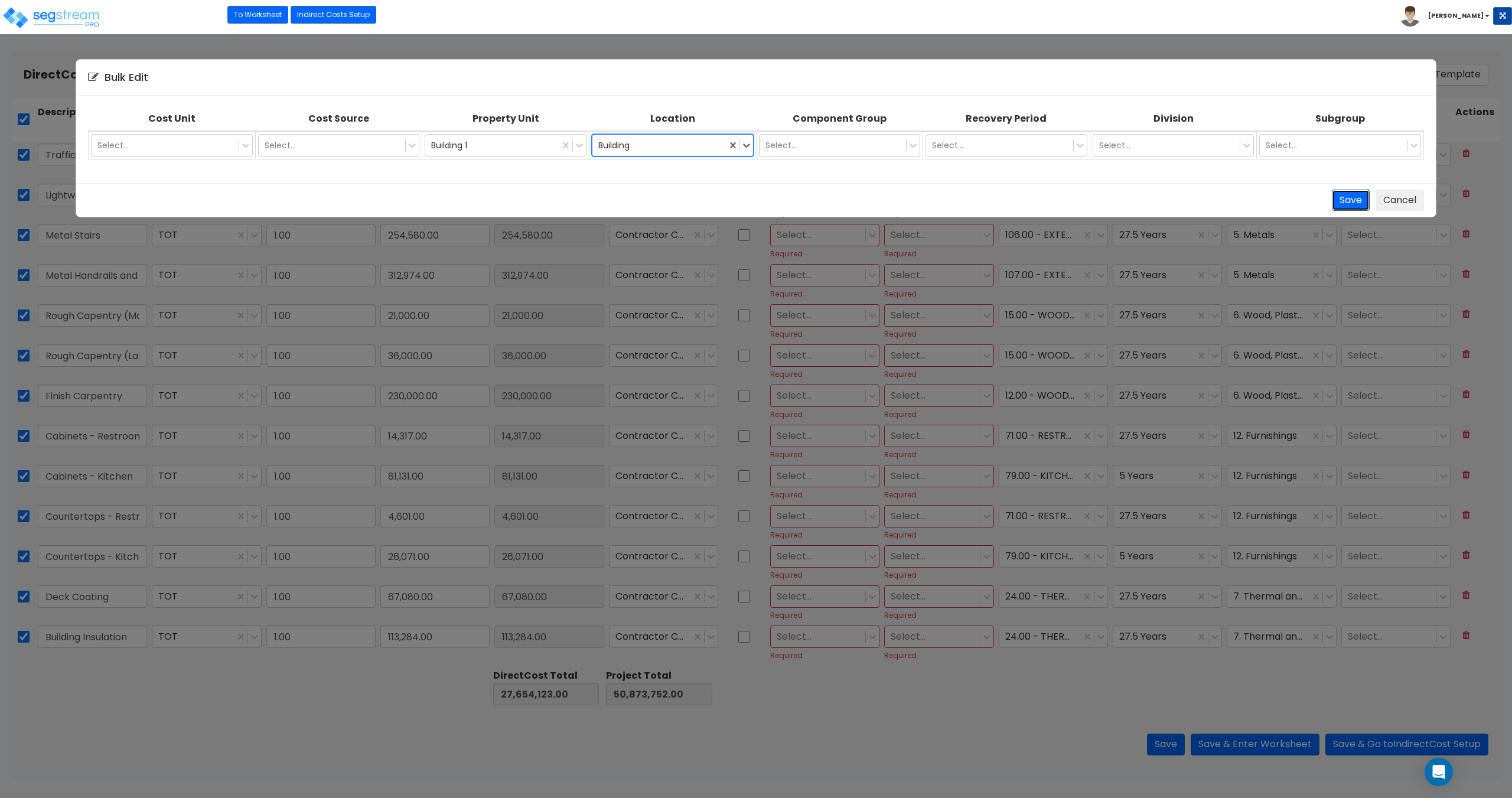
click at [1351, 202] on button "Save" at bounding box center [1350, 200] width 38 height 22
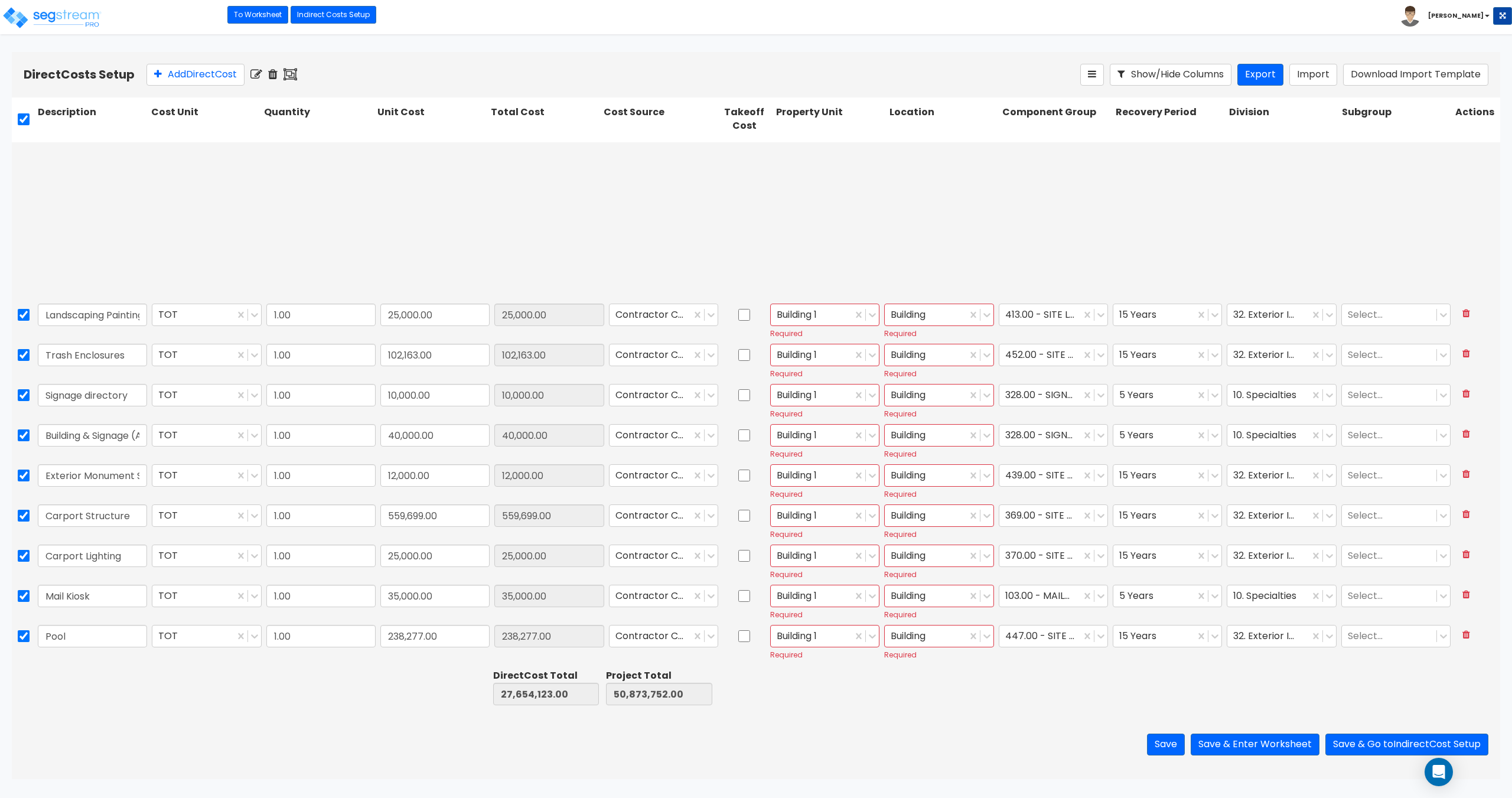
type input "1.00"
type input "10,000.00"
type input "1.00"
type input "658,761.00"
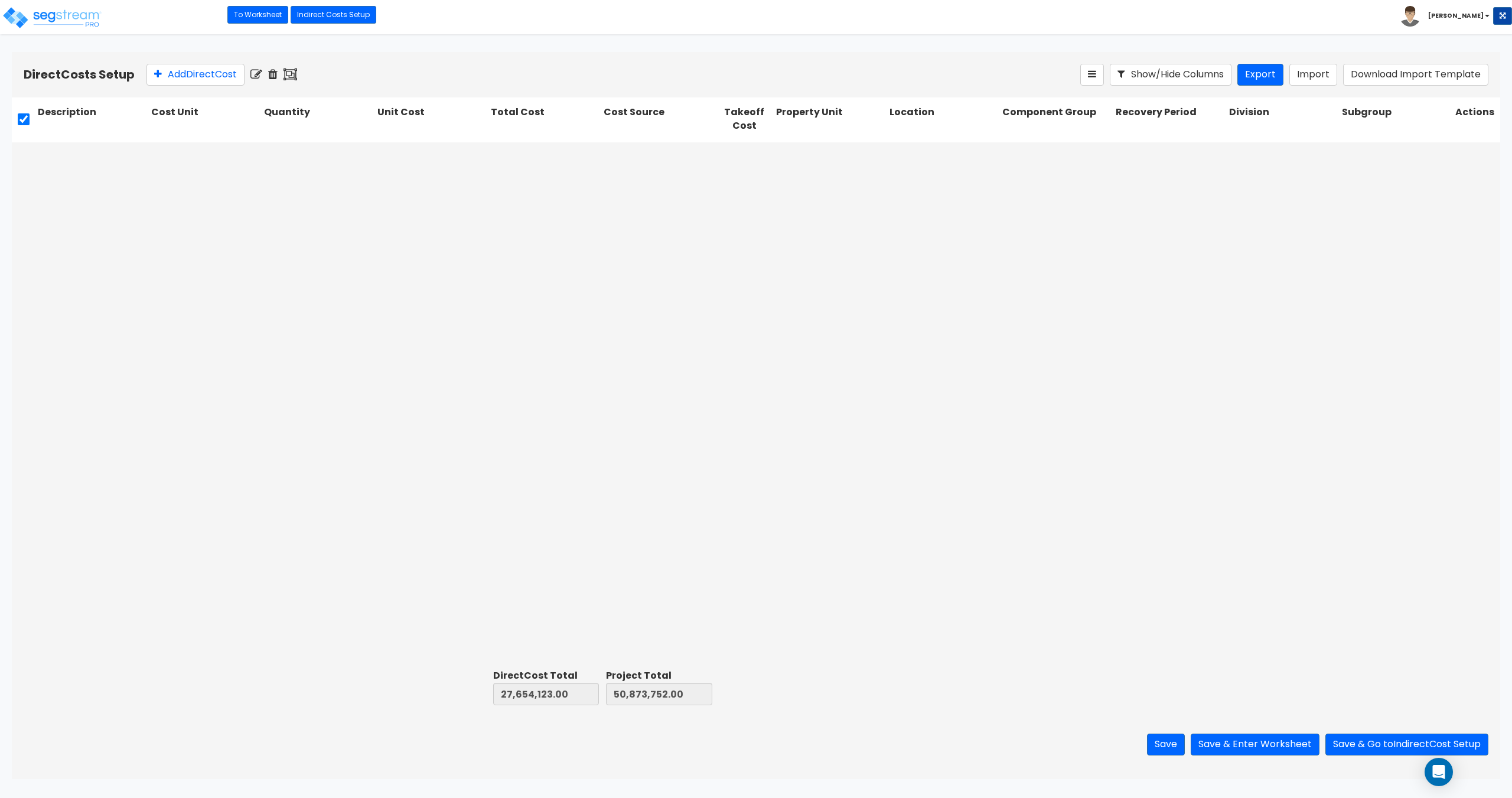
scroll to position [0, 0]
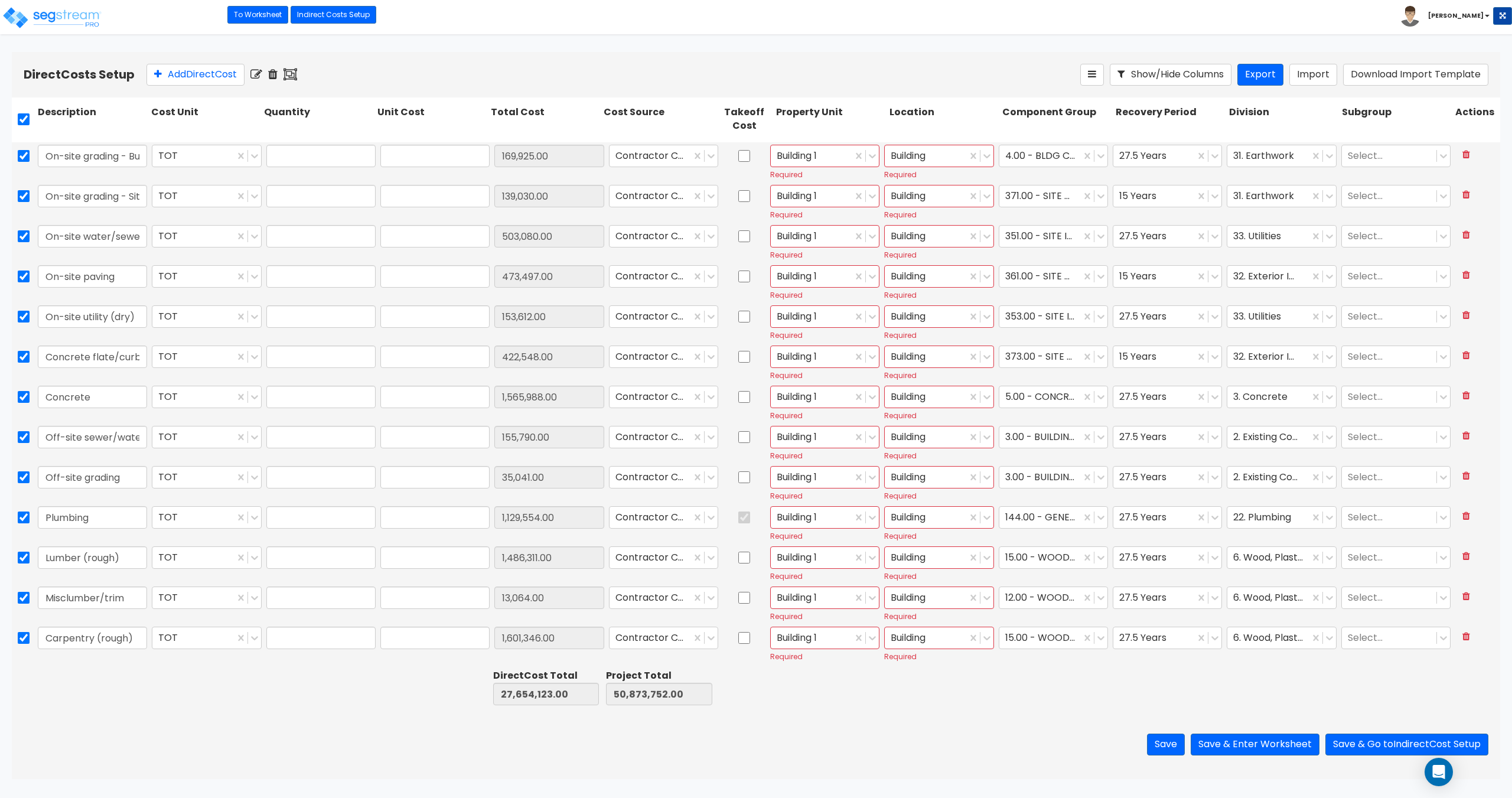
type input "1.00"
type input "169,925.00"
type input "1.00"
type input "139,030.00"
type input "1.00"
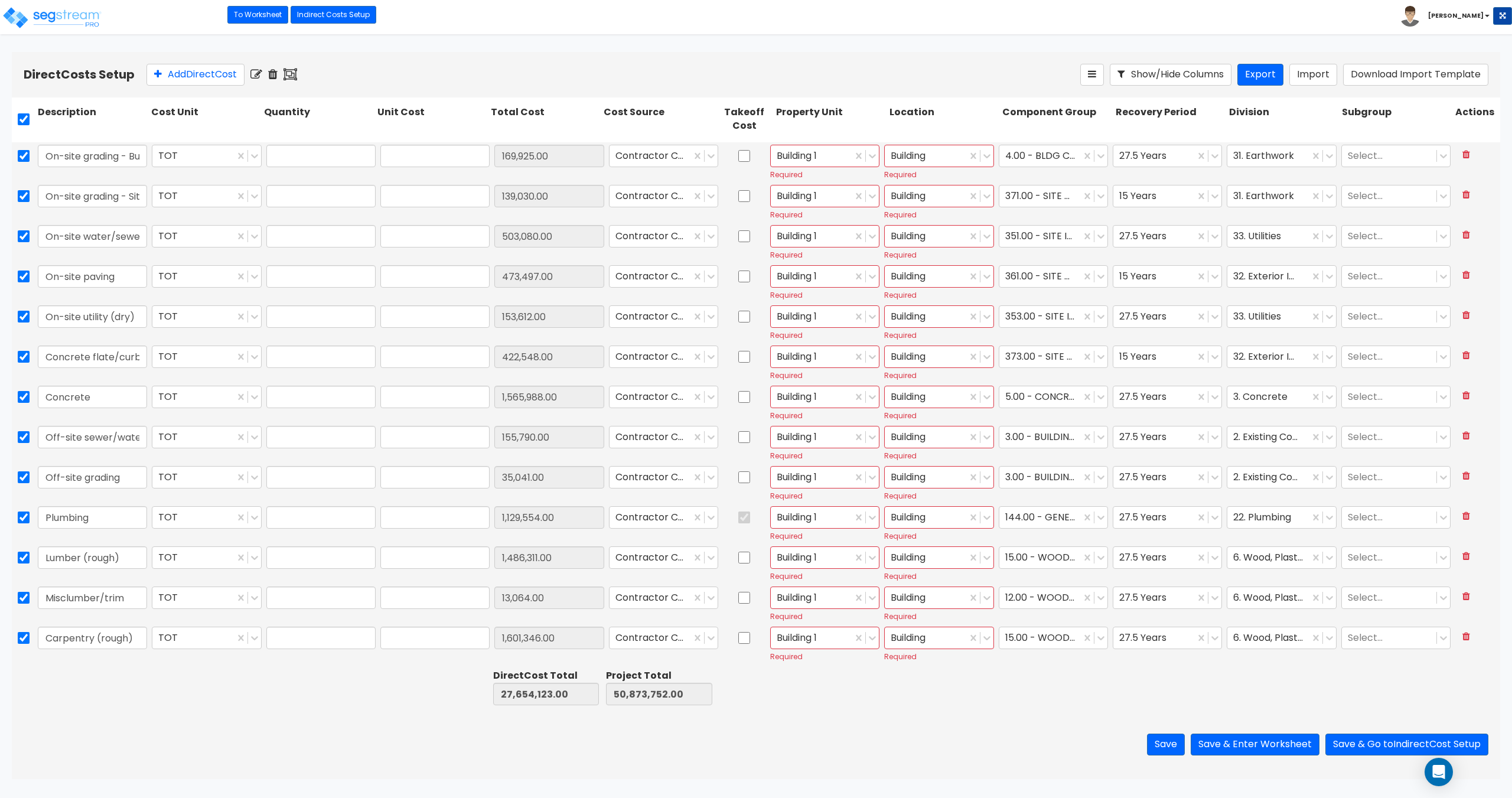
type input "503,080.00"
type input "1.00"
type input "473,497.00"
type input "1.00"
type input "153,612.00"
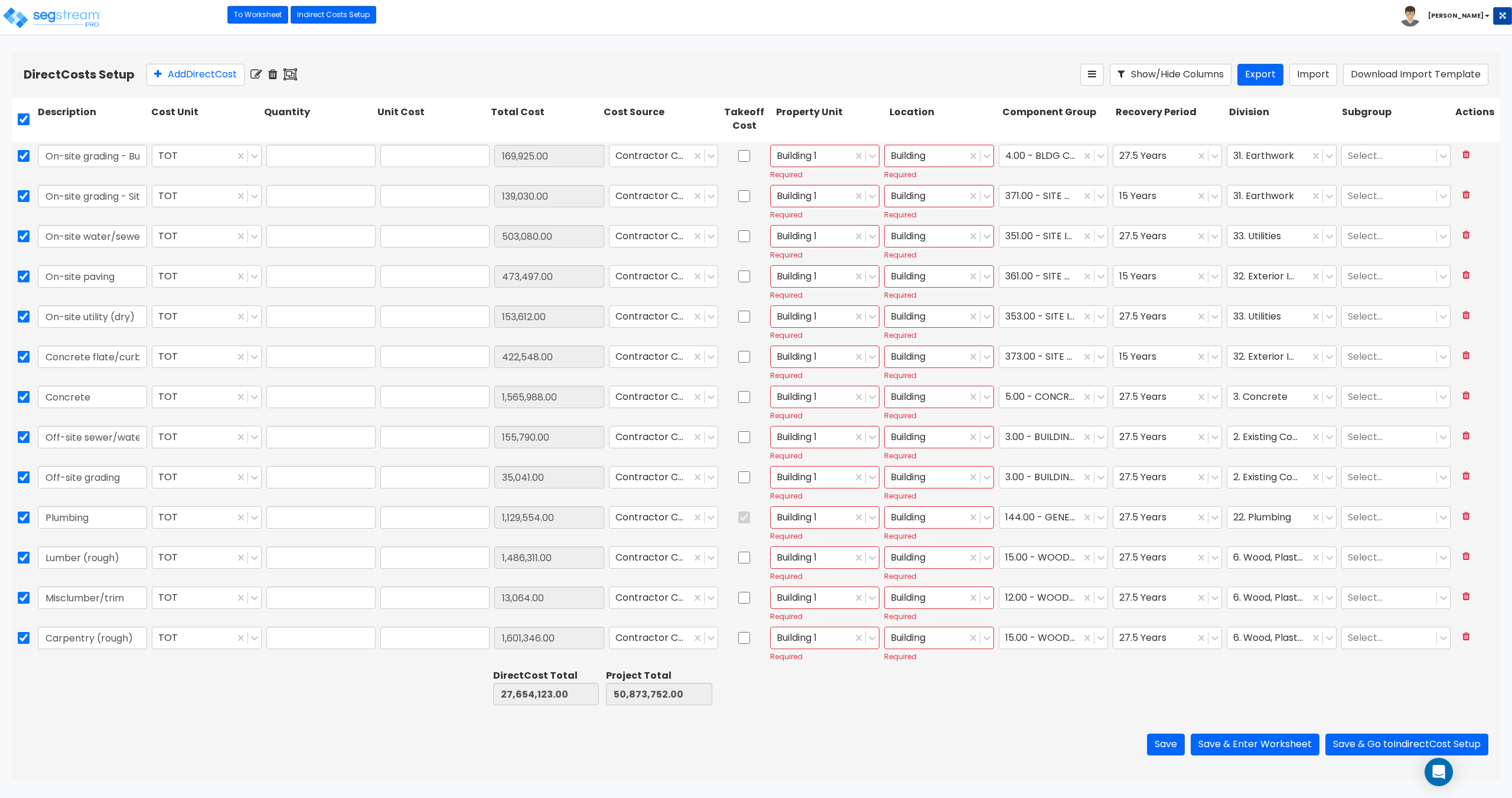
type input "1.00"
type input "422,548.00"
type input "1.00"
type input "1,565,988.00"
type input "1.00"
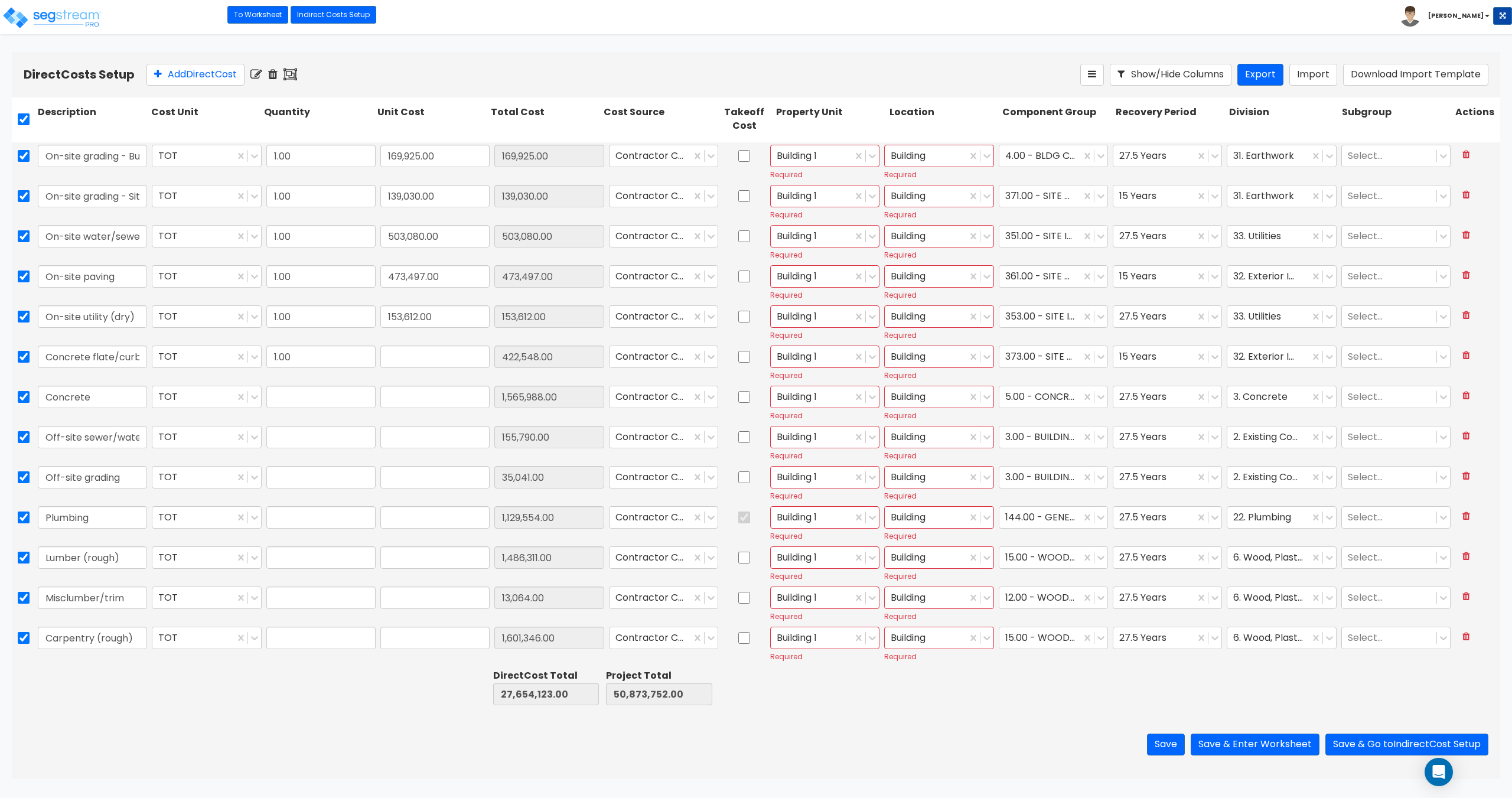
type input "155,790.00"
type input "1.00"
type input "35,041.00"
type input "1.00"
type input "1,129,554.00"
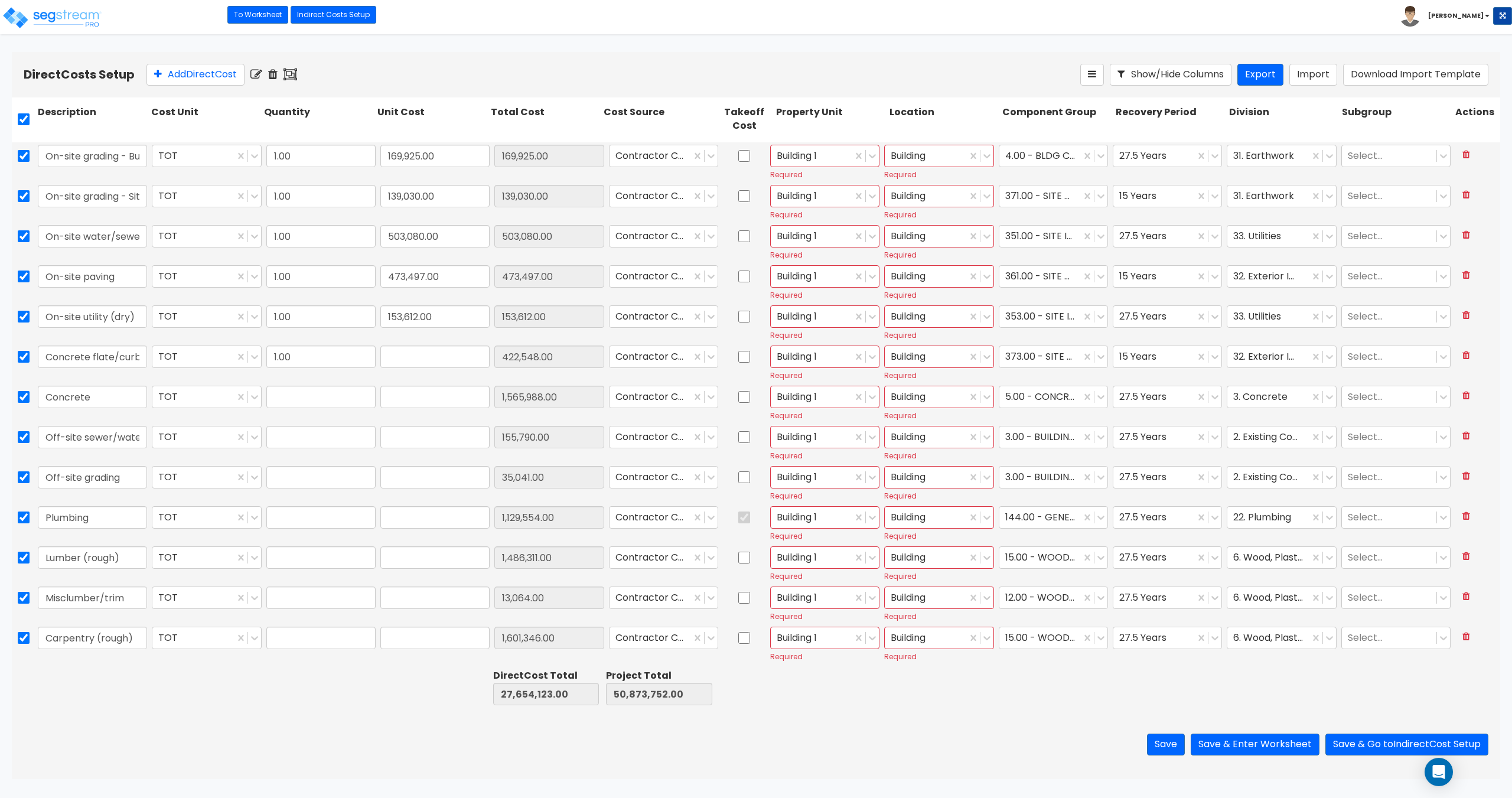
type input "1.00"
type input "1,486,311.00"
type input "1.00"
type input "13,064.00"
type input "1.00"
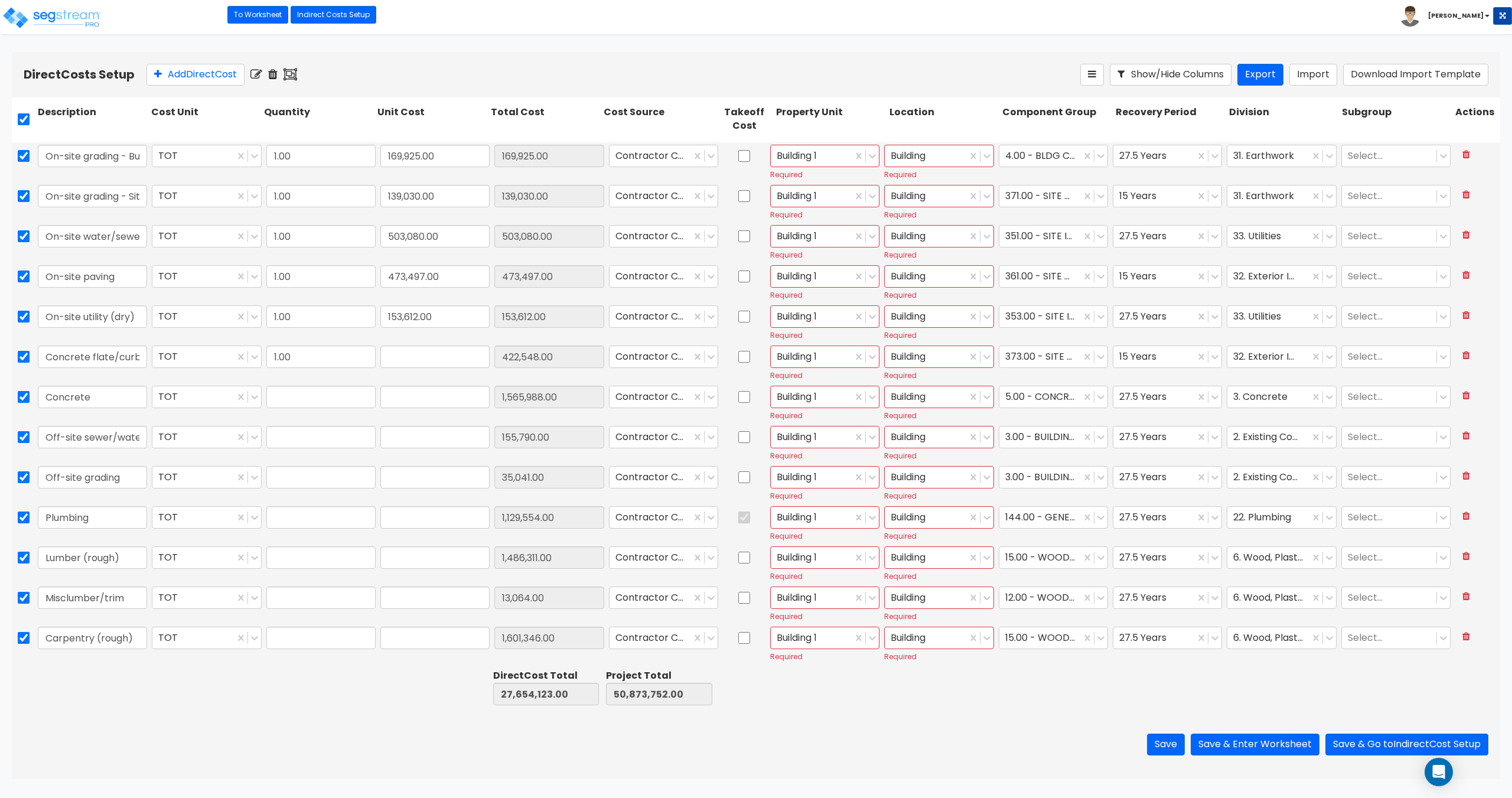
type input "1,601,346.00"
type input "1.00"
type input "108,800.00"
type input "1.00"
type input "24,762.00"
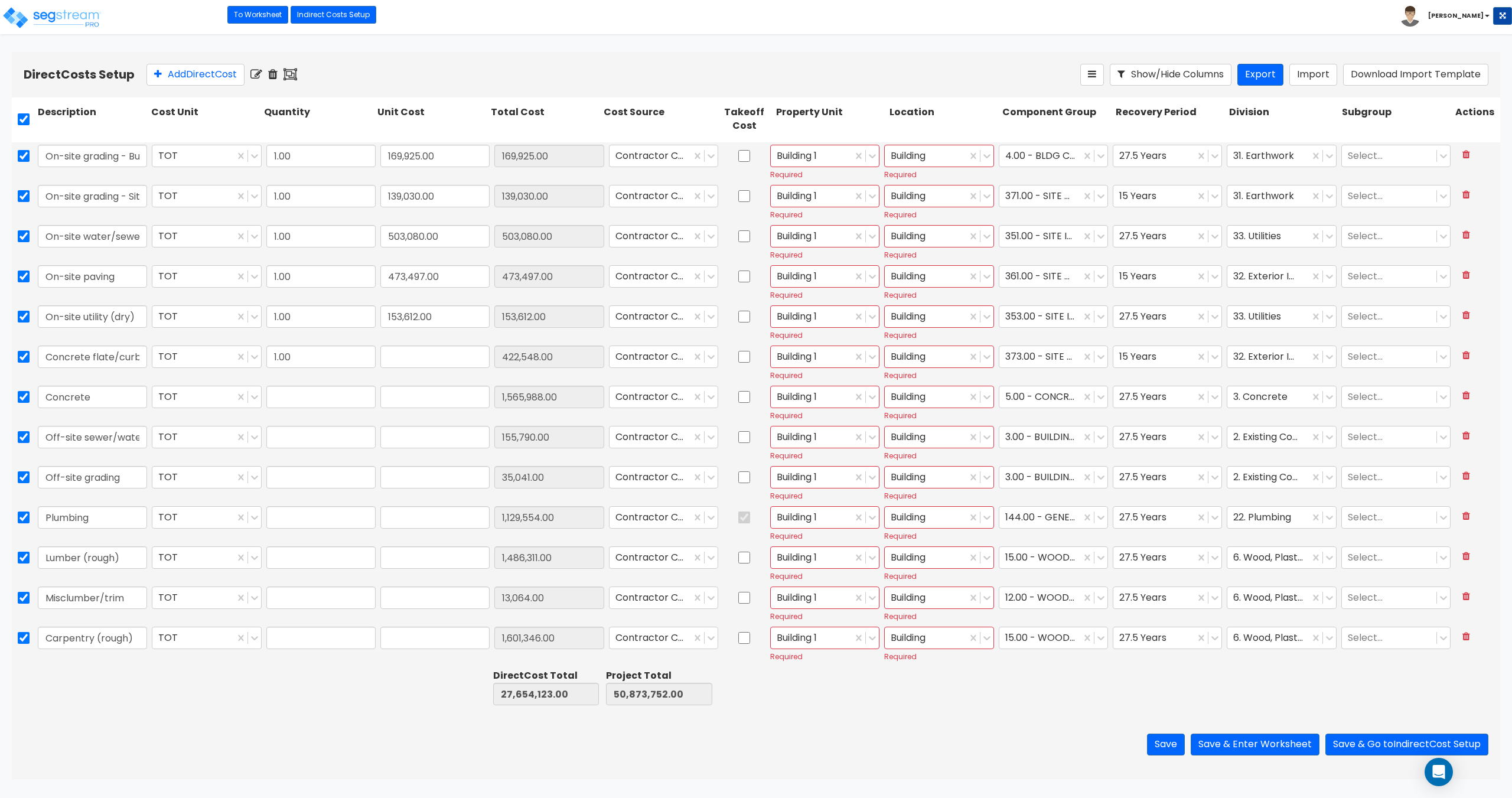
type input "1.00"
type input "41,491.00"
type input "1.00"
type input "349,835.00"
type input "1.00"
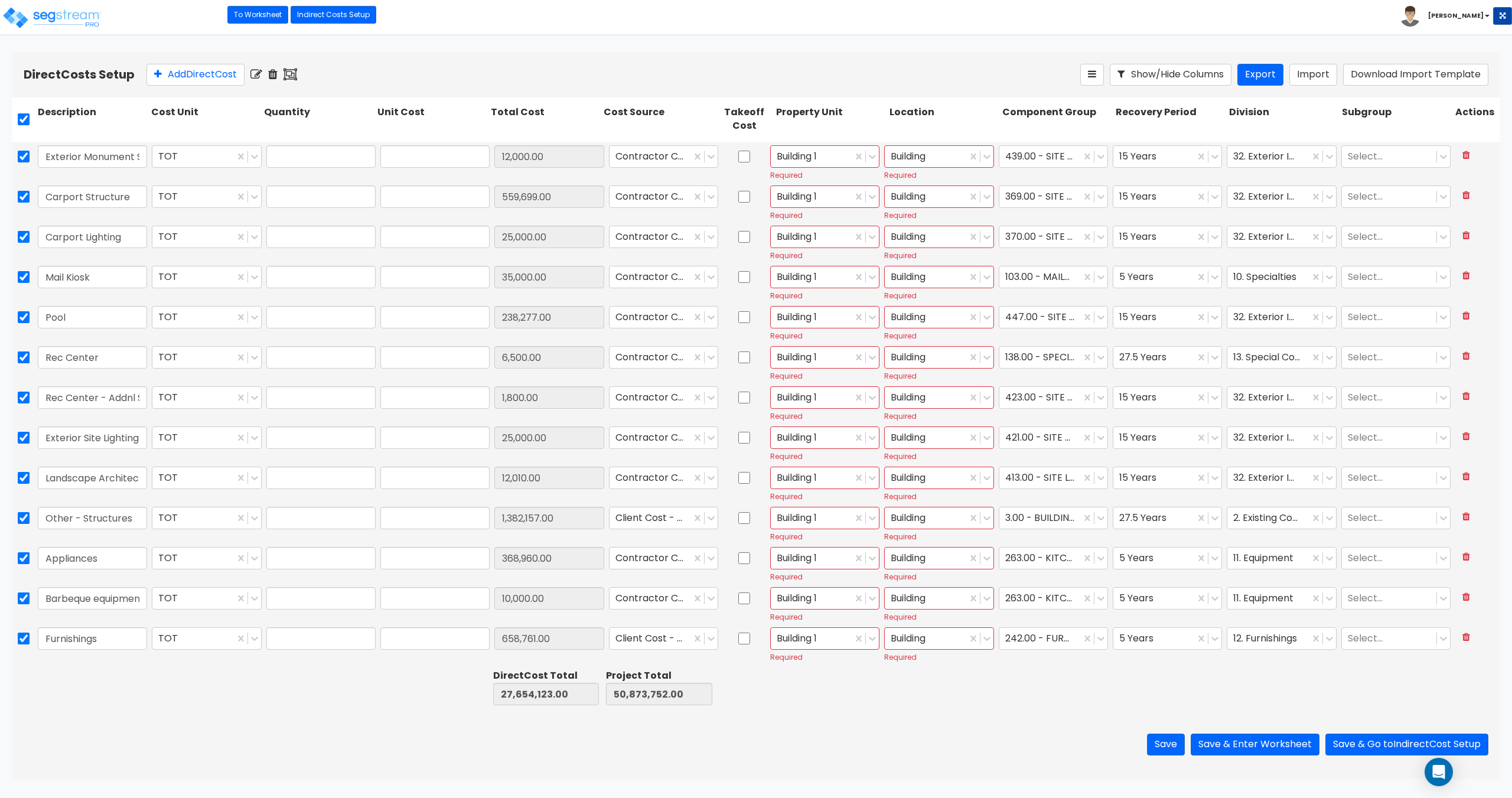
type input "10,000.00"
type input "1.00"
type input "40,000.00"
type input "1.00"
type input "12,000.00"
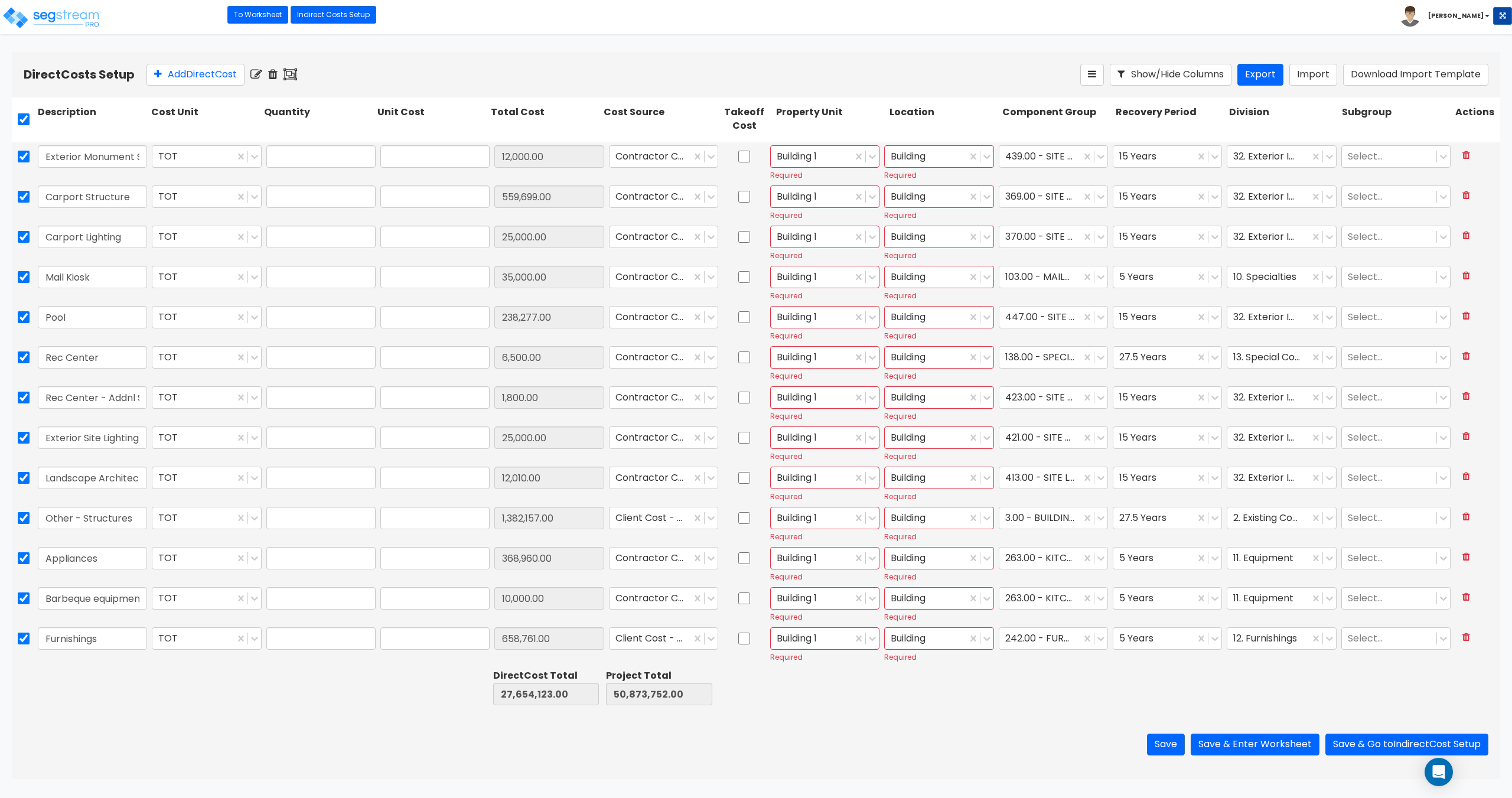
type input "1.00"
type input "559,699.00"
type input "1.00"
type input "25,000.00"
type input "1.00"
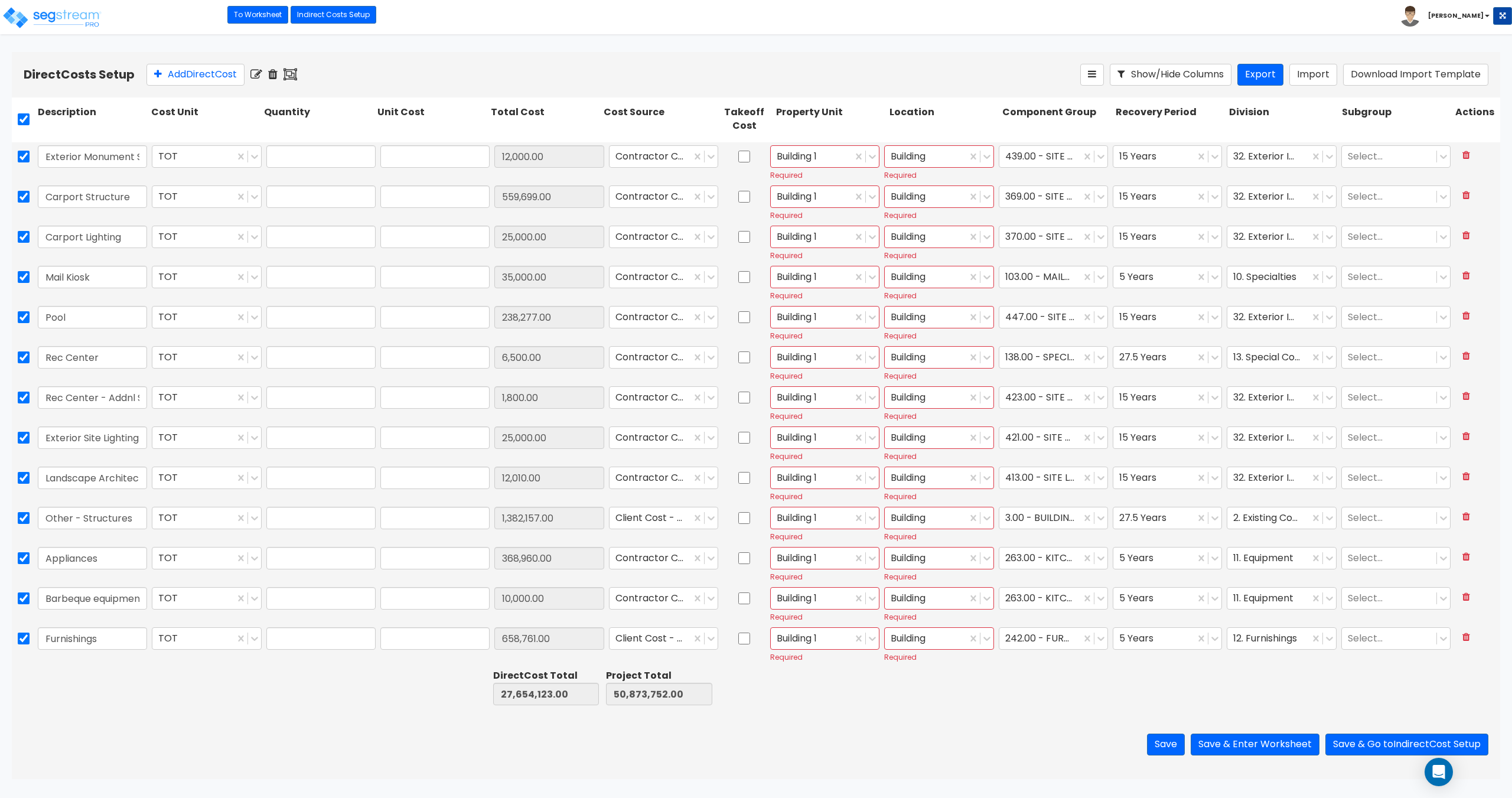
type input "35,000.00"
type input "1.00"
type input "238,277.00"
type input "1.00"
type input "6,500.00"
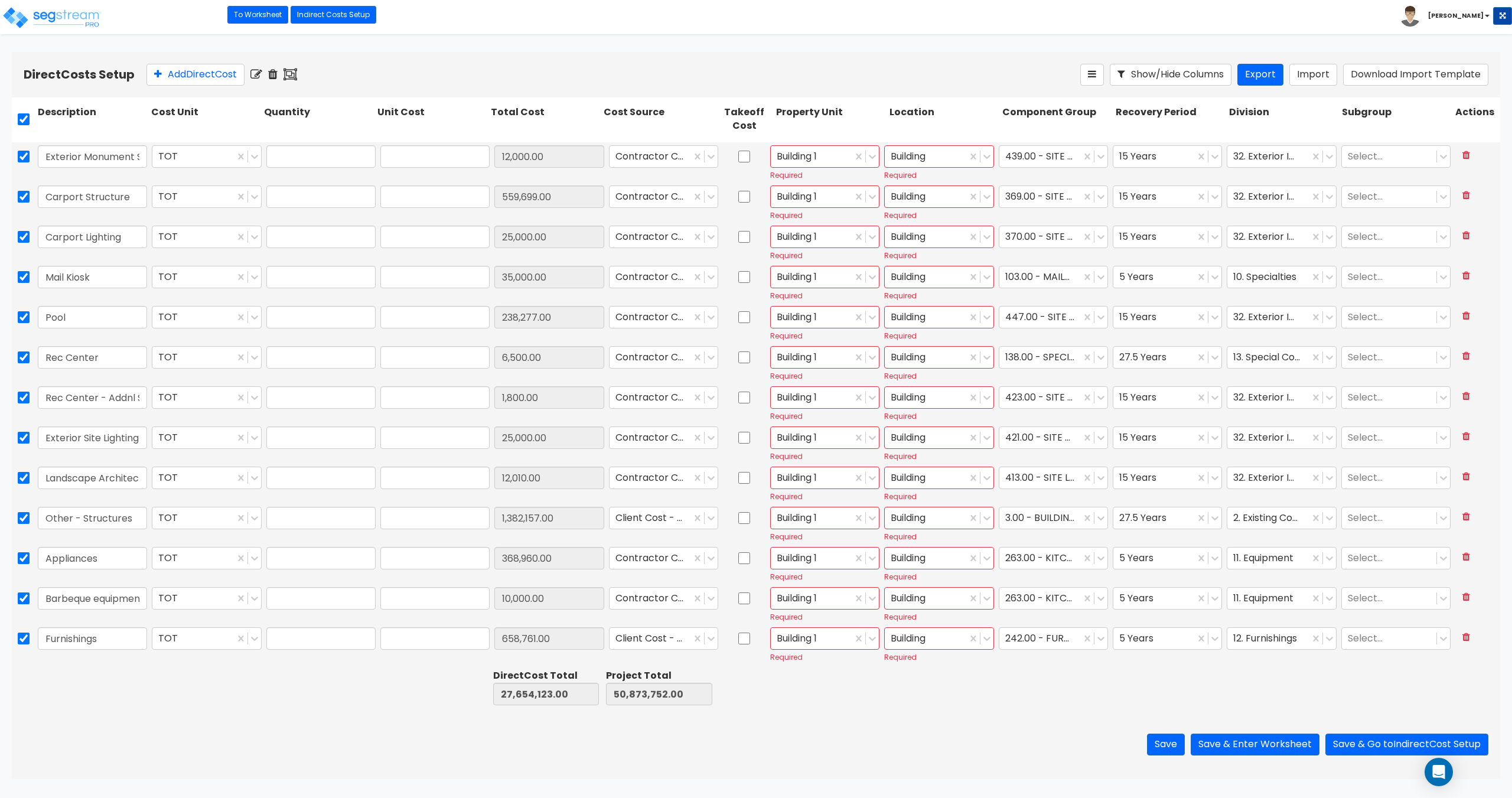
type input "1.00"
type input "1,800.00"
type input "1.00"
type input "25,000.00"
type input "1.00"
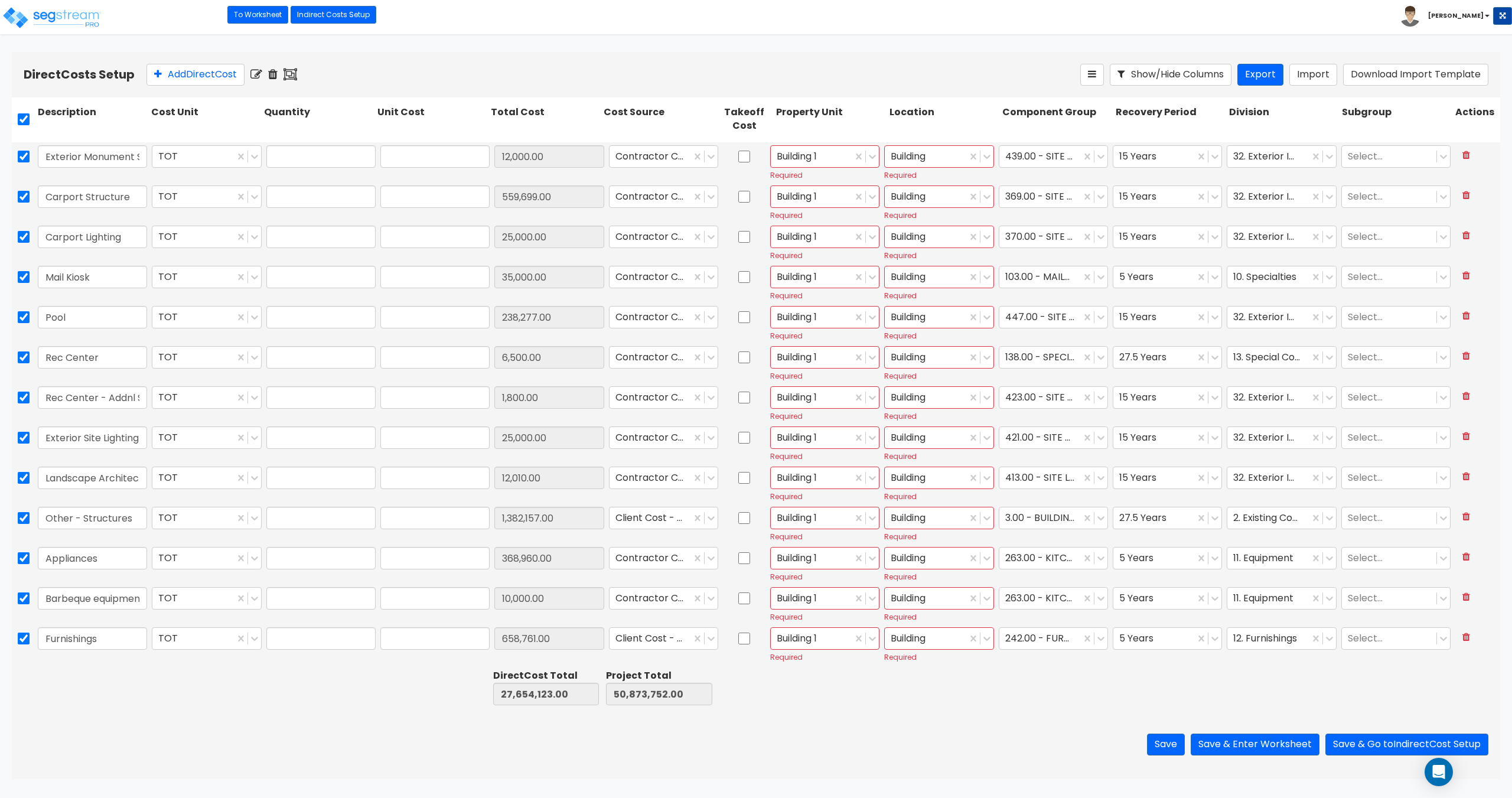
type input "12,010.00"
type input "1.00"
type input "1,382,157"
type input "1.00"
type input "368,960.00"
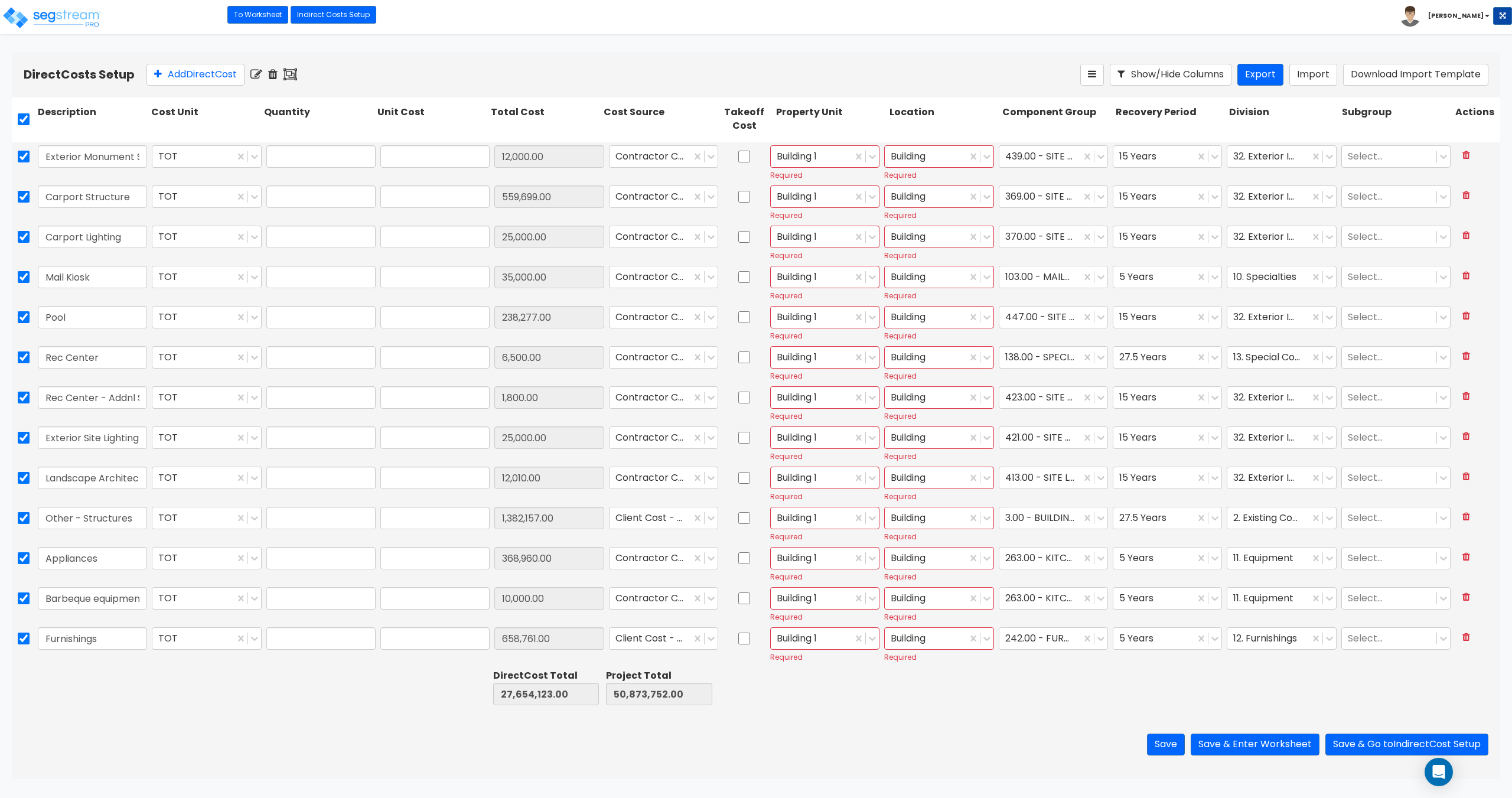
type input "1.00"
type input "10,000.00"
type input "1.00"
type input "658,761.00"
click at [1237, 742] on button "Save & Enter Worksheet" at bounding box center [1255, 744] width 129 height 22
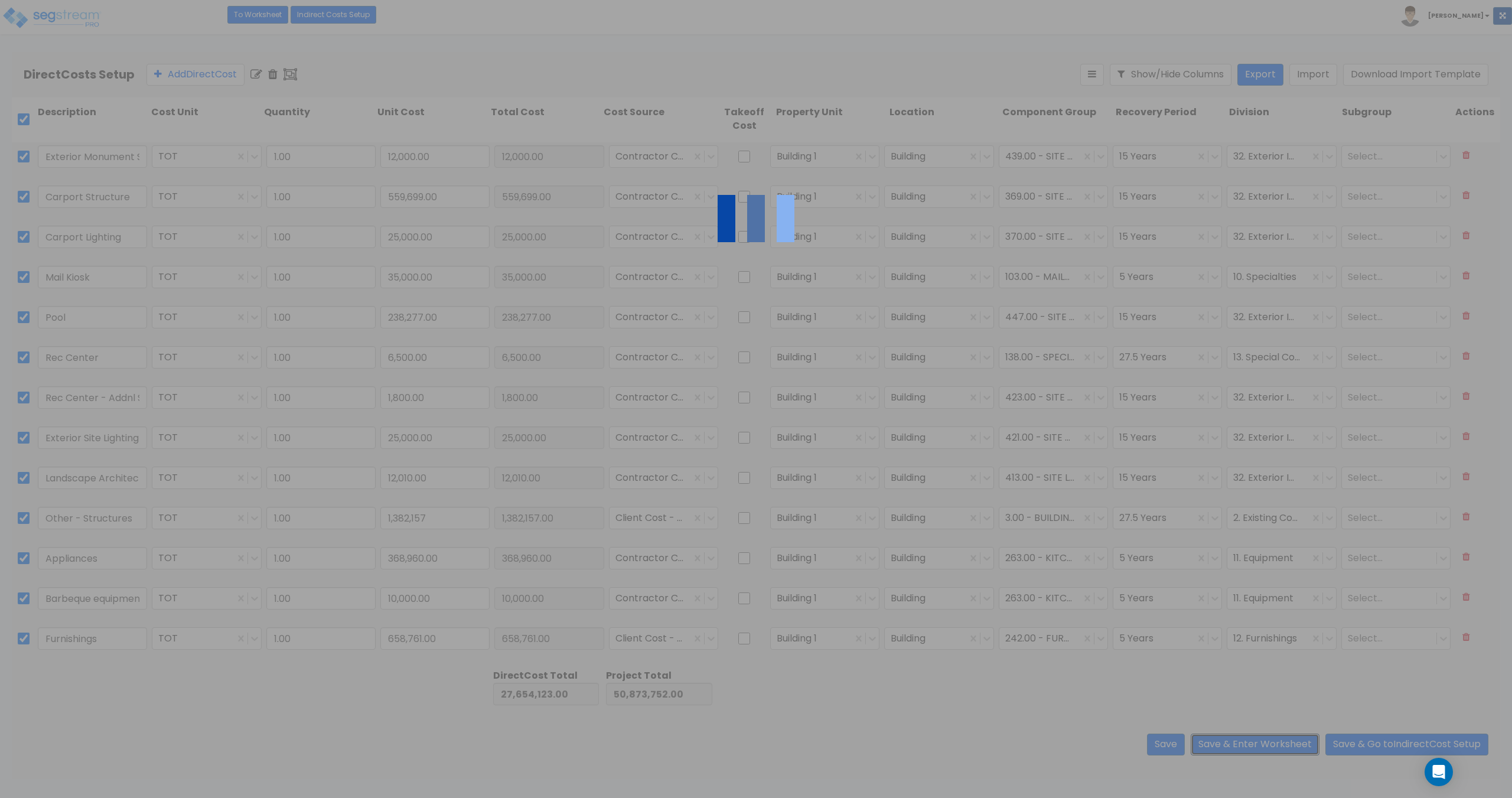
scroll to position [4439, 0]
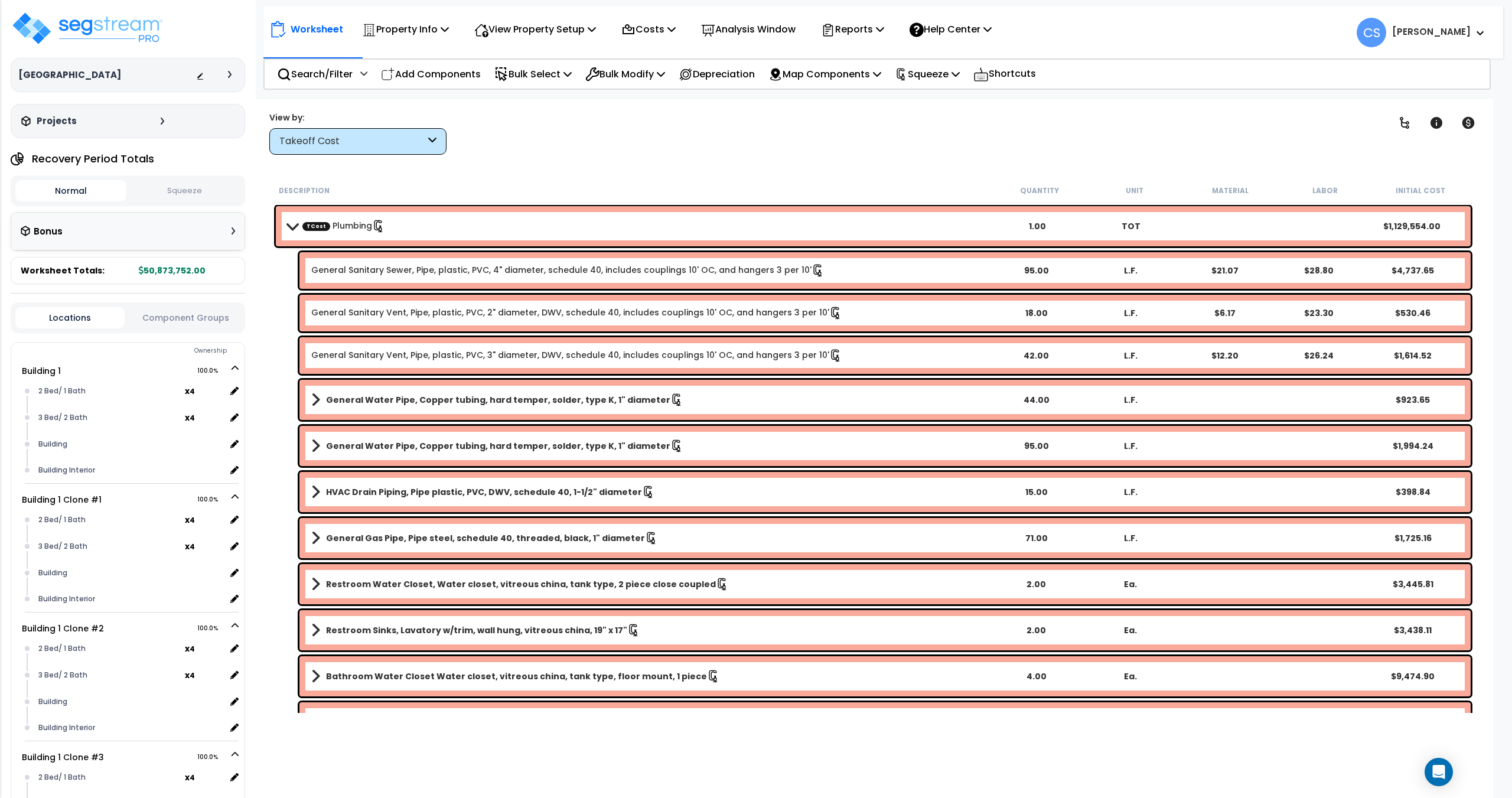
click at [194, 188] on button "Squeeze" at bounding box center [184, 191] width 111 height 21
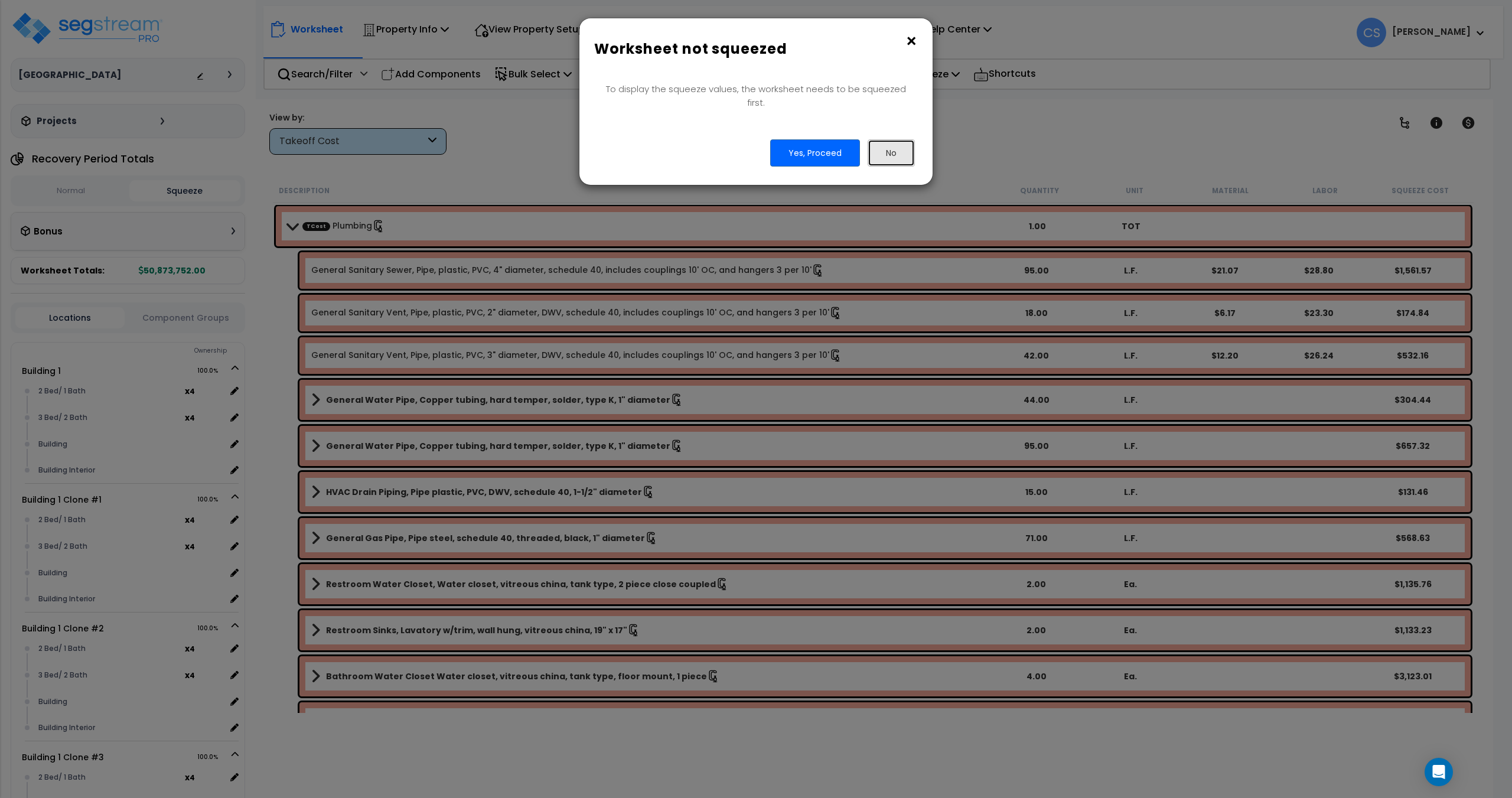
click at [880, 145] on button "No" at bounding box center [891, 153] width 47 height 27
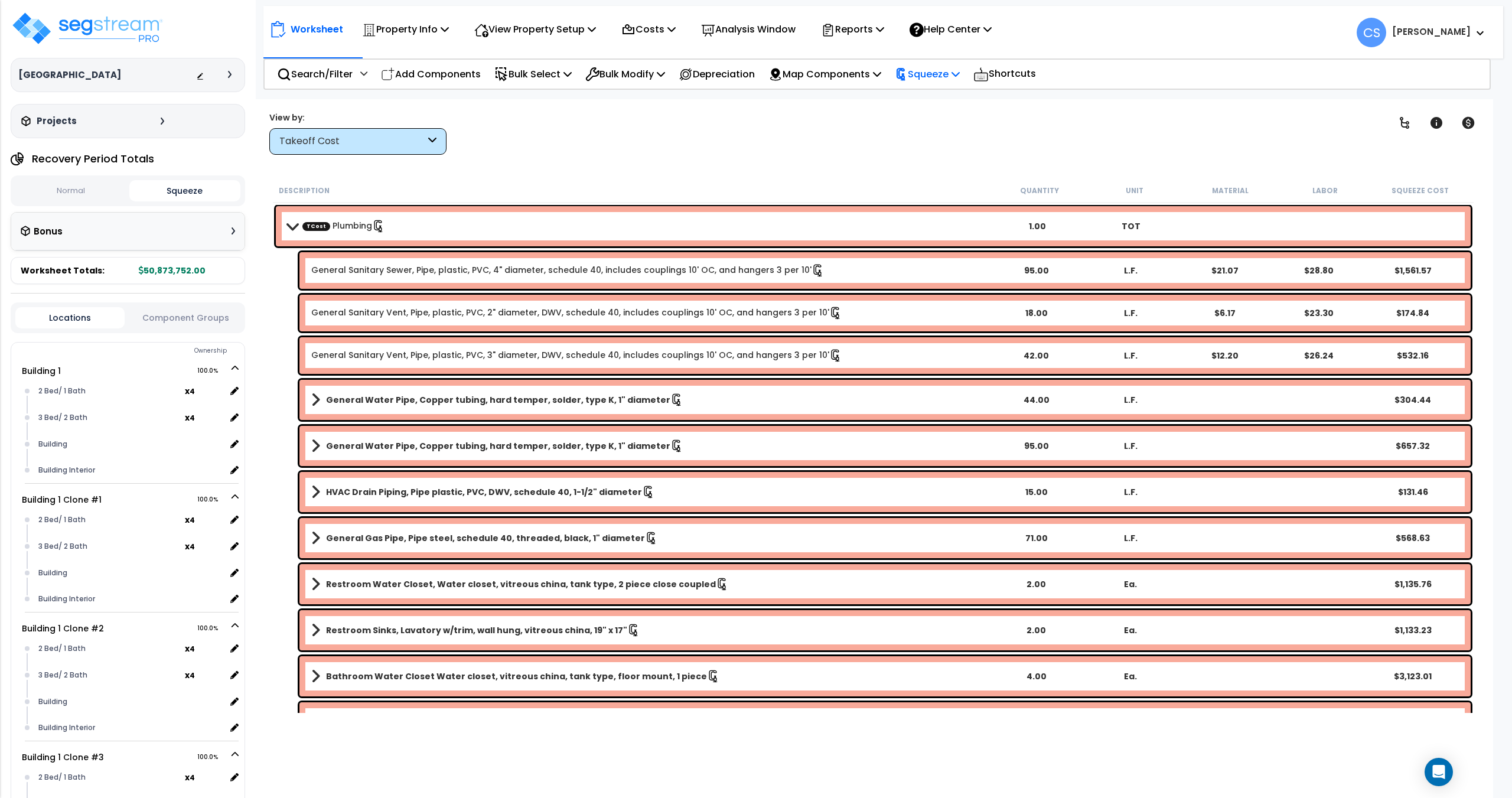
click at [952, 69] on p "Squeeze" at bounding box center [927, 74] width 65 height 16
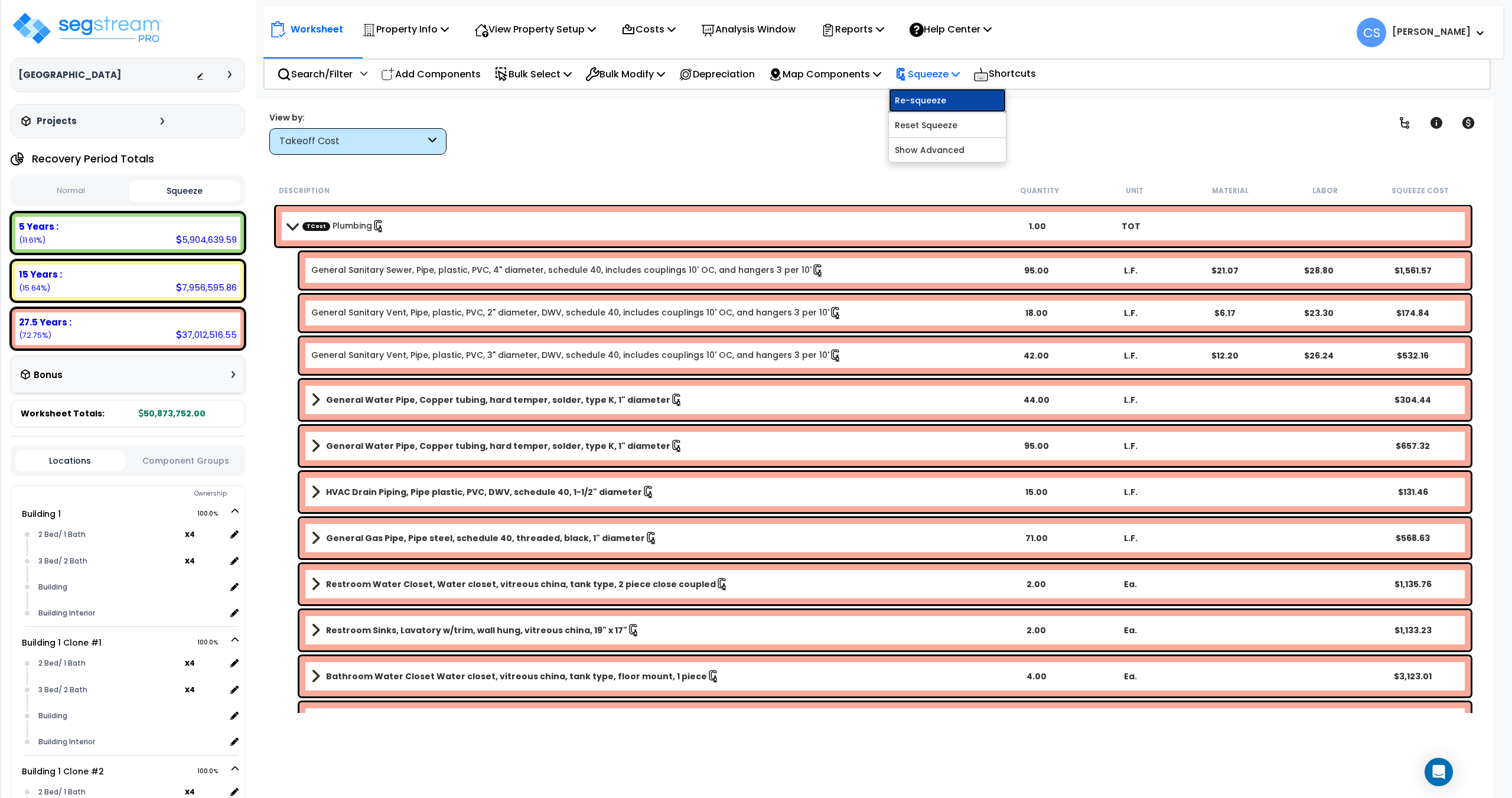
click at [946, 92] on link "Re-squeeze" at bounding box center [947, 100] width 117 height 24
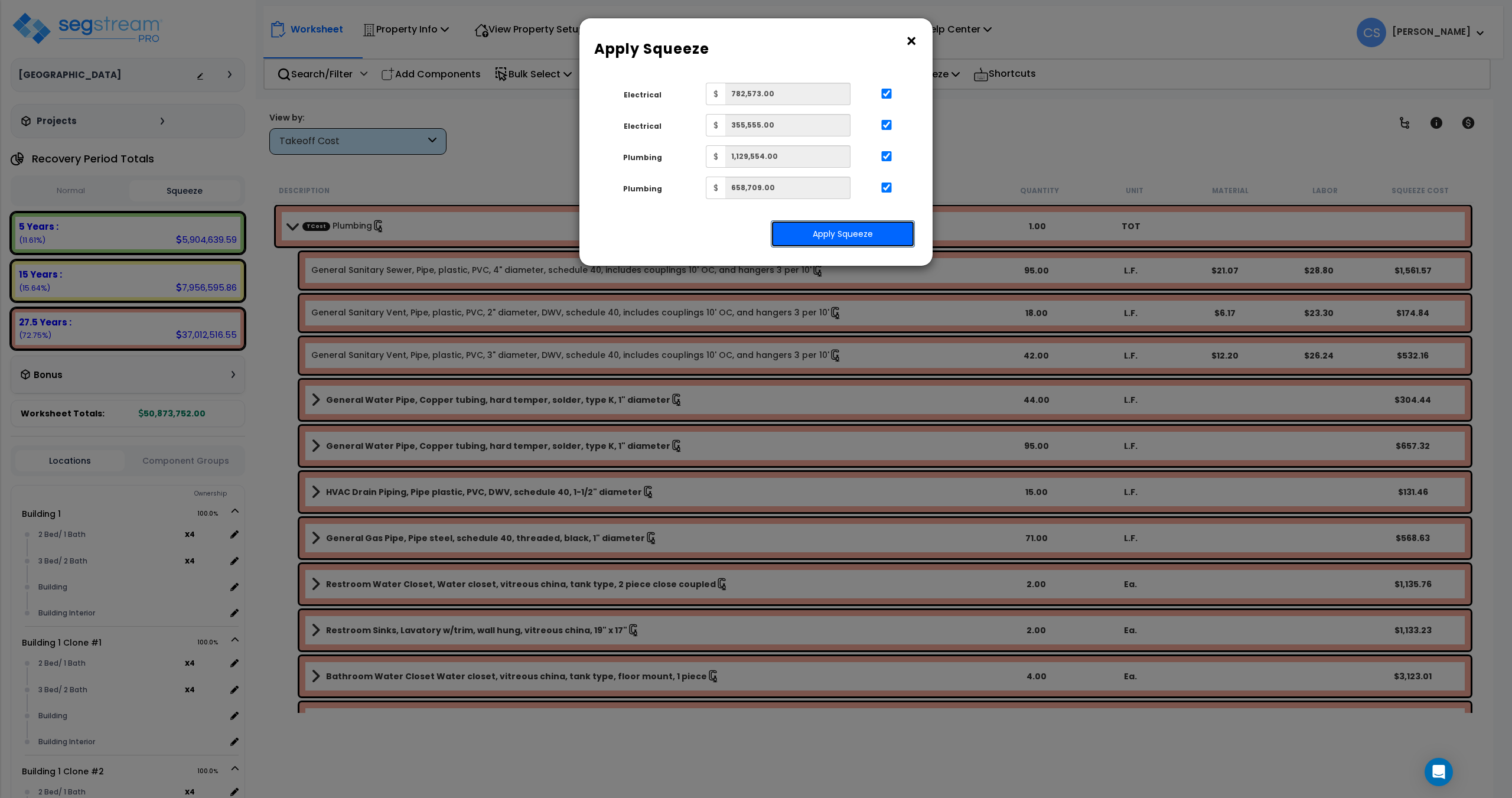
click at [816, 231] on button "Apply Squeeze" at bounding box center [842, 234] width 144 height 27
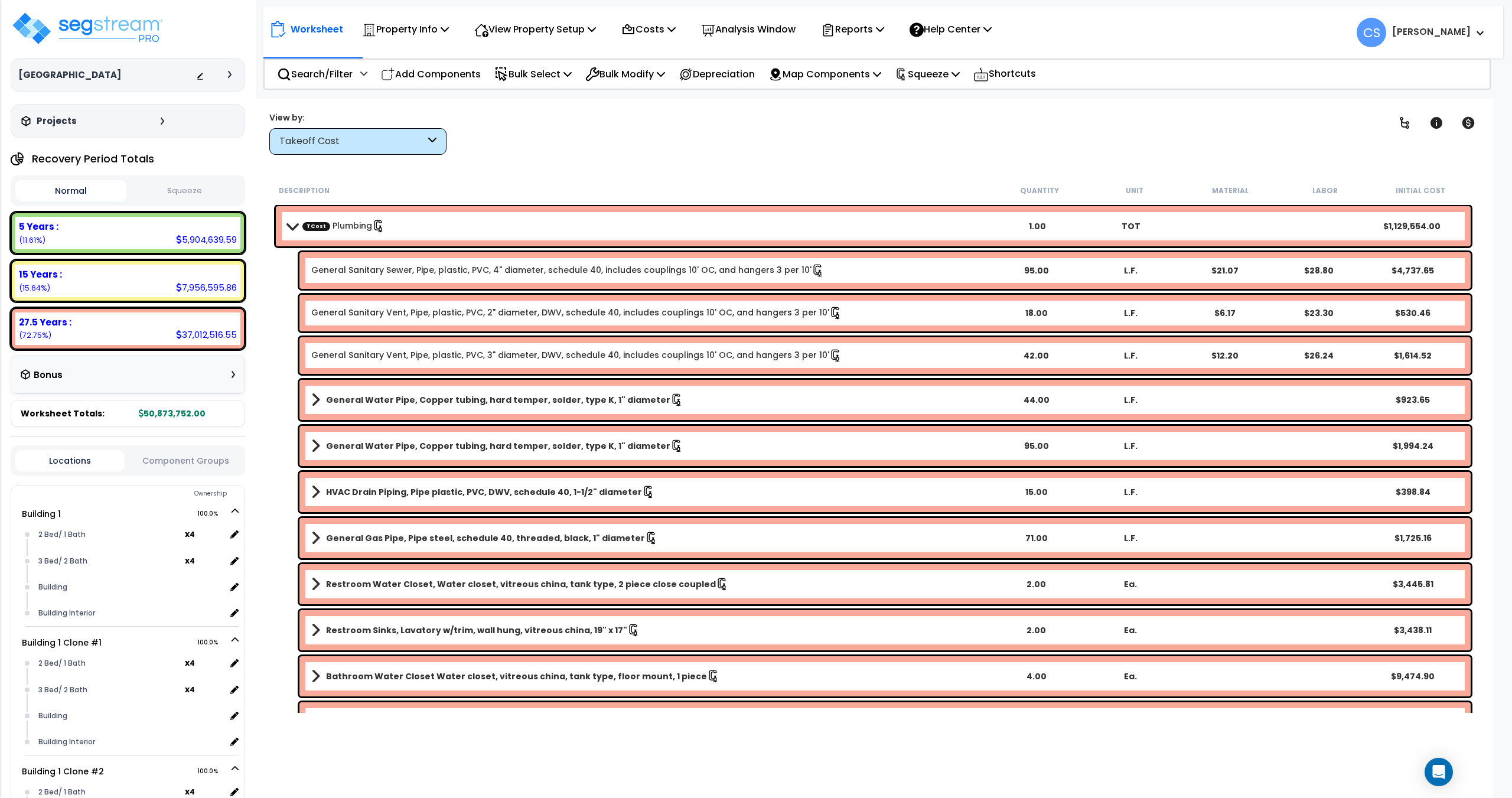
click at [183, 183] on button "Squeeze" at bounding box center [184, 191] width 111 height 21
click at [882, 33] on p "Reports" at bounding box center [852, 29] width 63 height 16
click at [875, 57] on link "Get Report" at bounding box center [873, 55] width 117 height 24
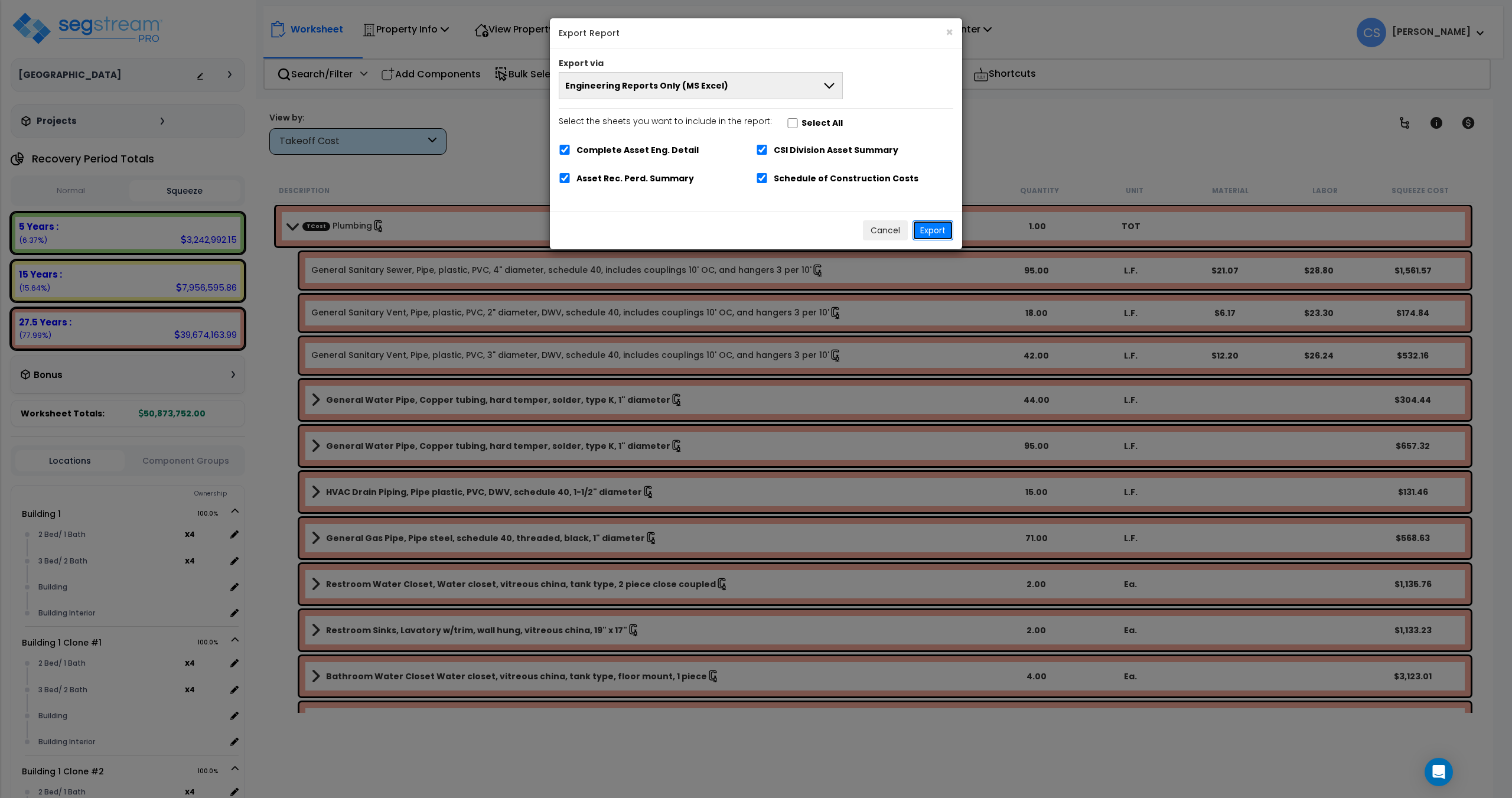
click at [925, 228] on button "Export" at bounding box center [933, 230] width 40 height 20
